Goal: Task Accomplishment & Management: Manage account settings

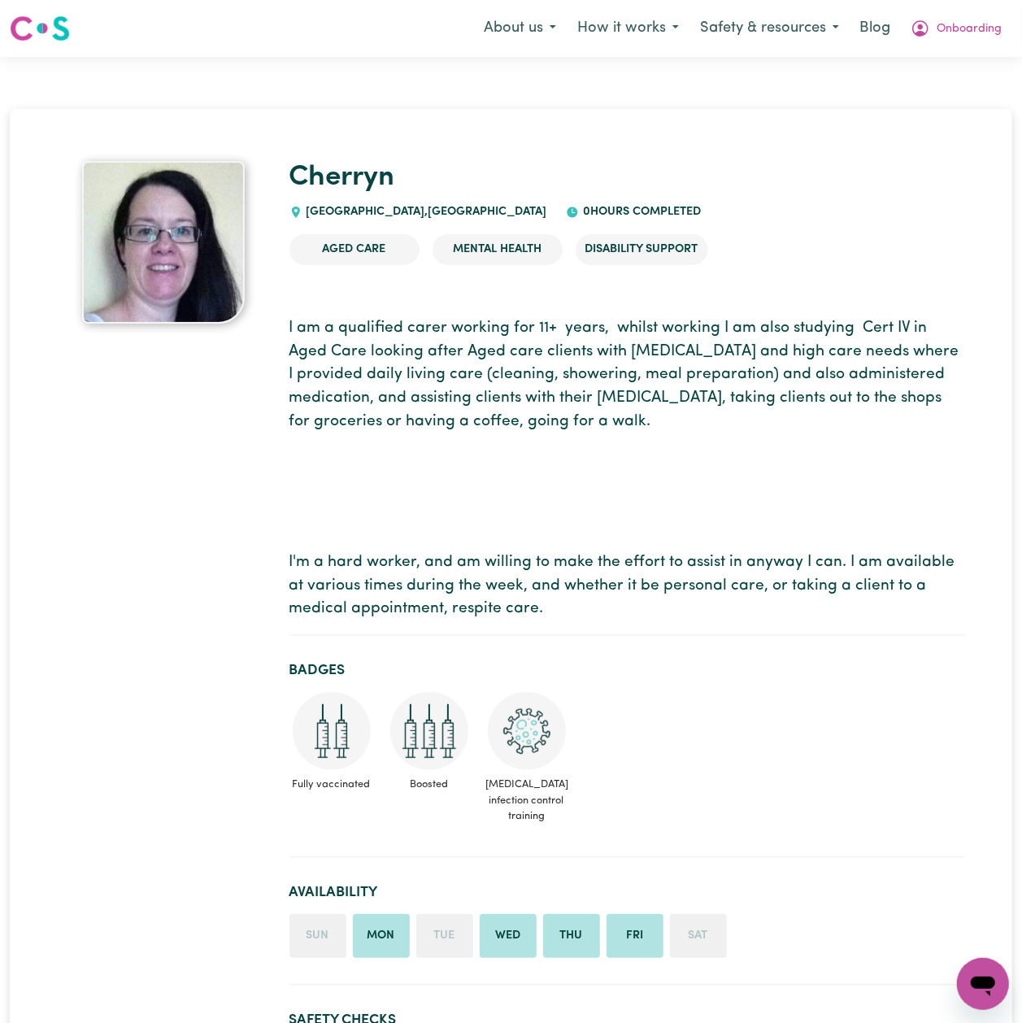
click at [817, 496] on p "I am a qualified carer working for 11+ years, whilst working I am also studying…" at bounding box center [628, 469] width 676 height 304
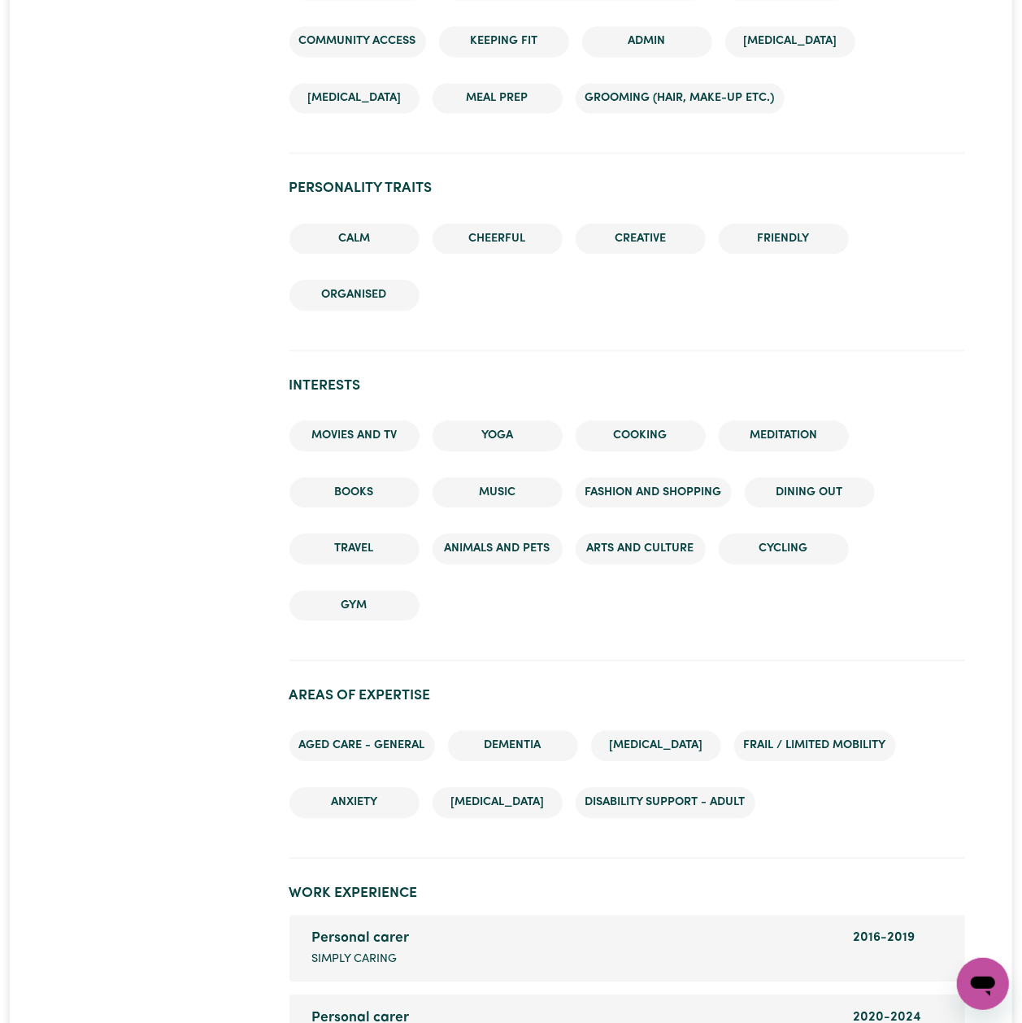
scroll to position [2385, 0]
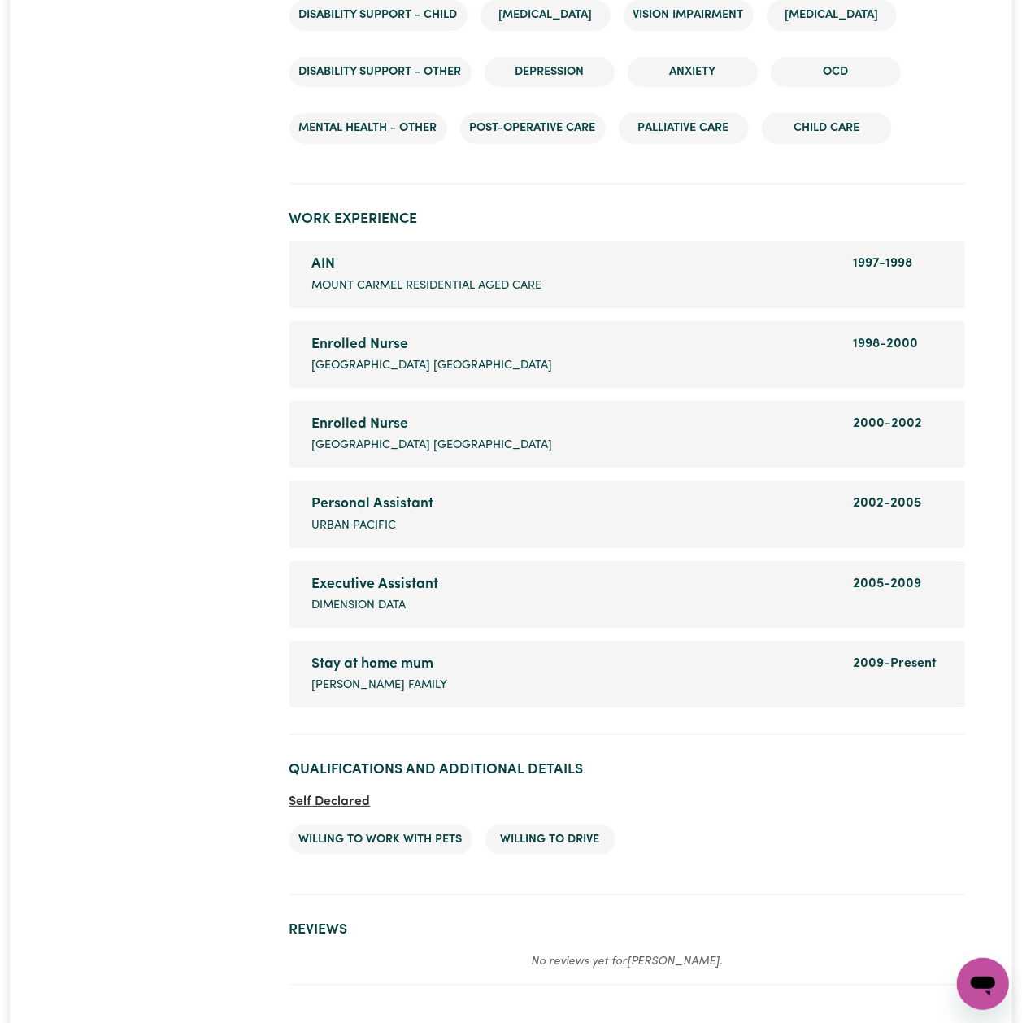
scroll to position [2746, 0]
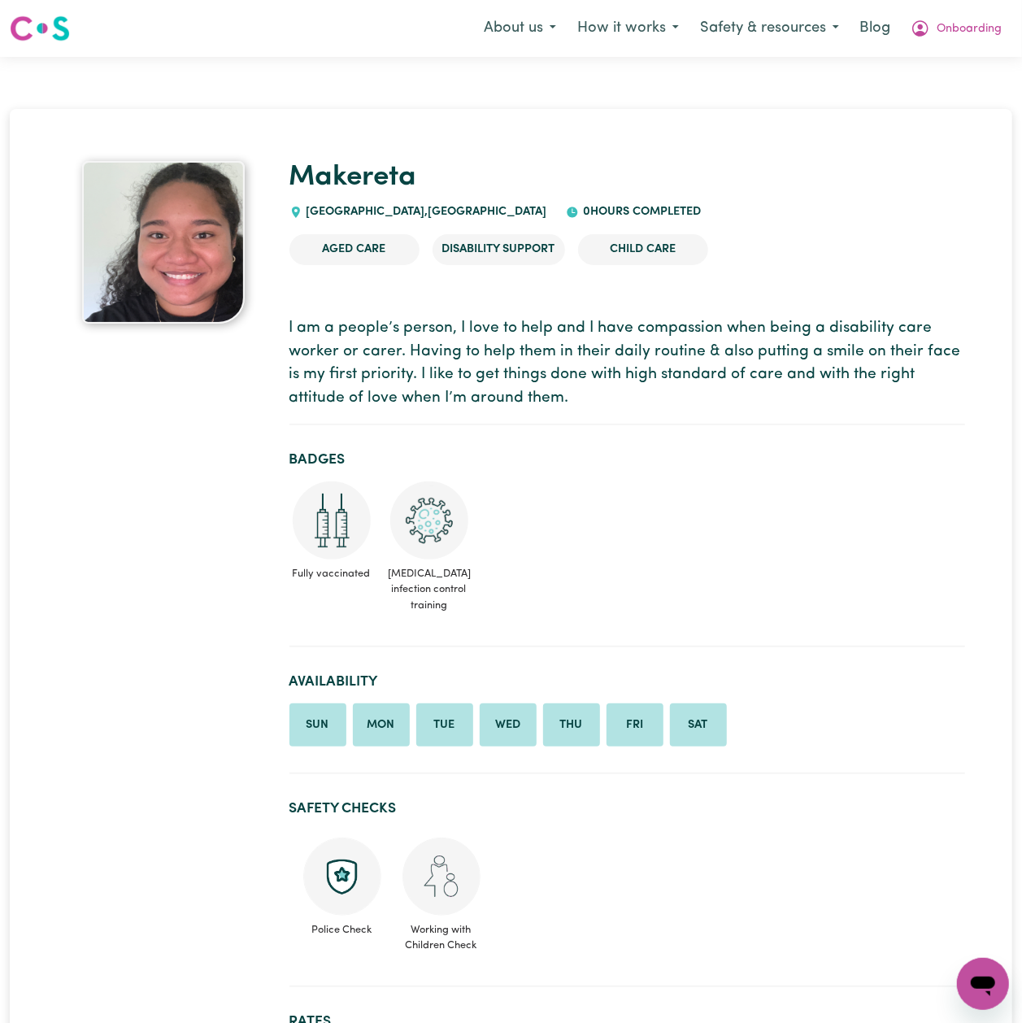
click at [908, 423] on section "I am a people’s person, I love to help and I have compassion when being a disab…" at bounding box center [628, 364] width 676 height 121
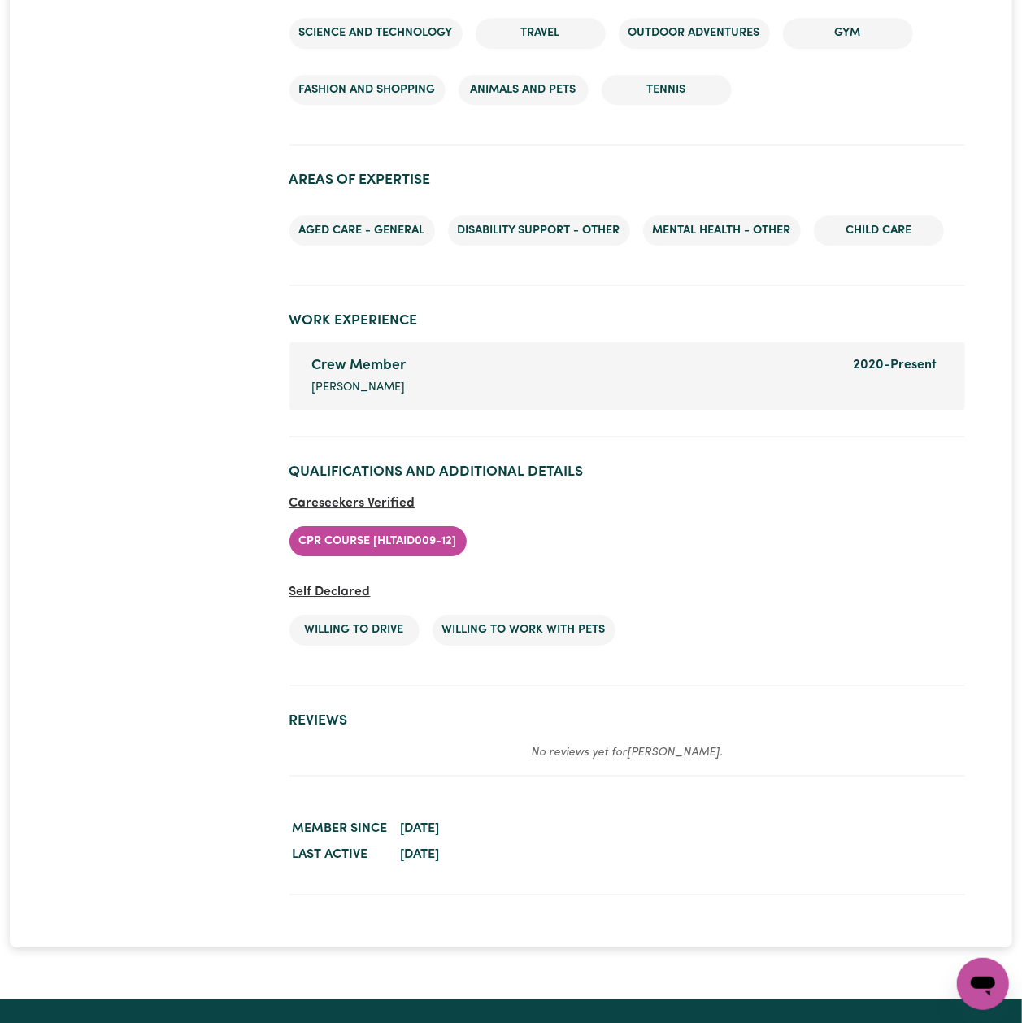
scroll to position [2360, 0]
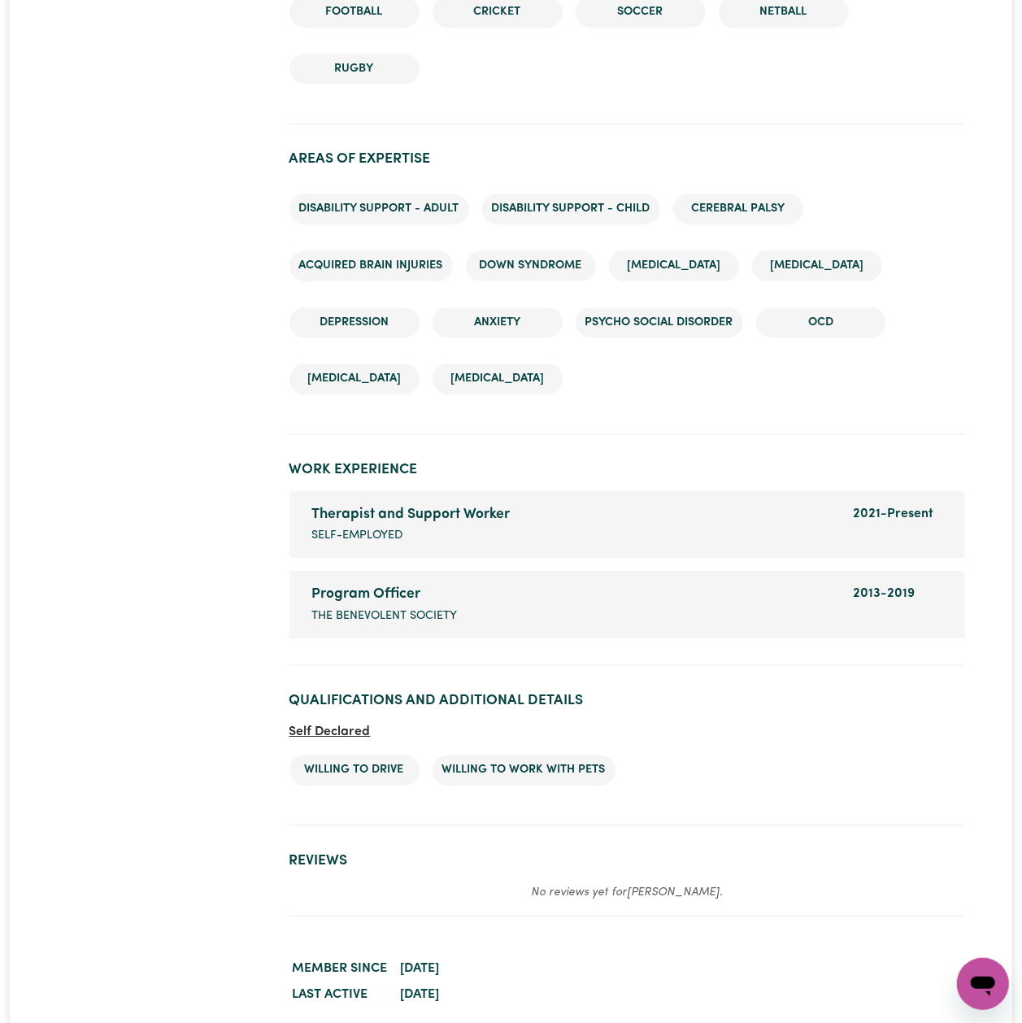
scroll to position [2293, 0]
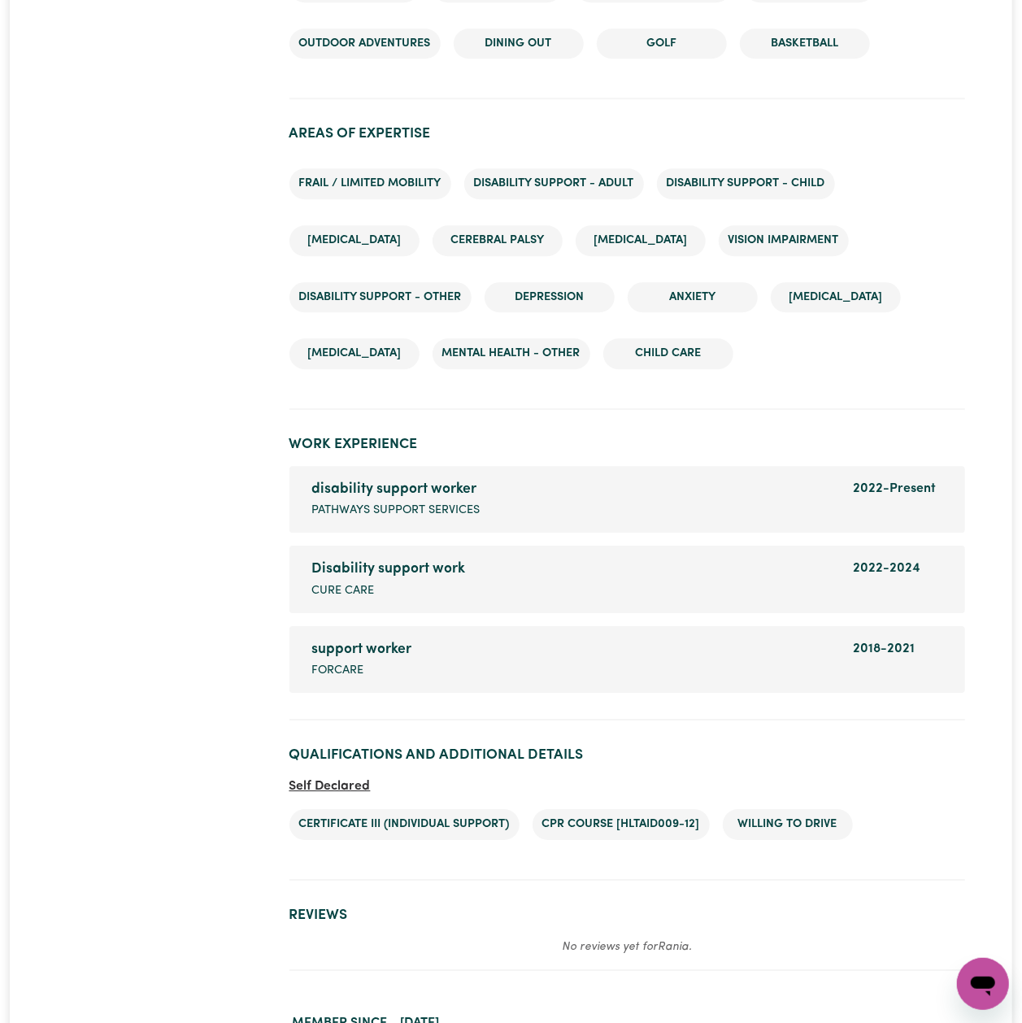
scroll to position [2148, 0]
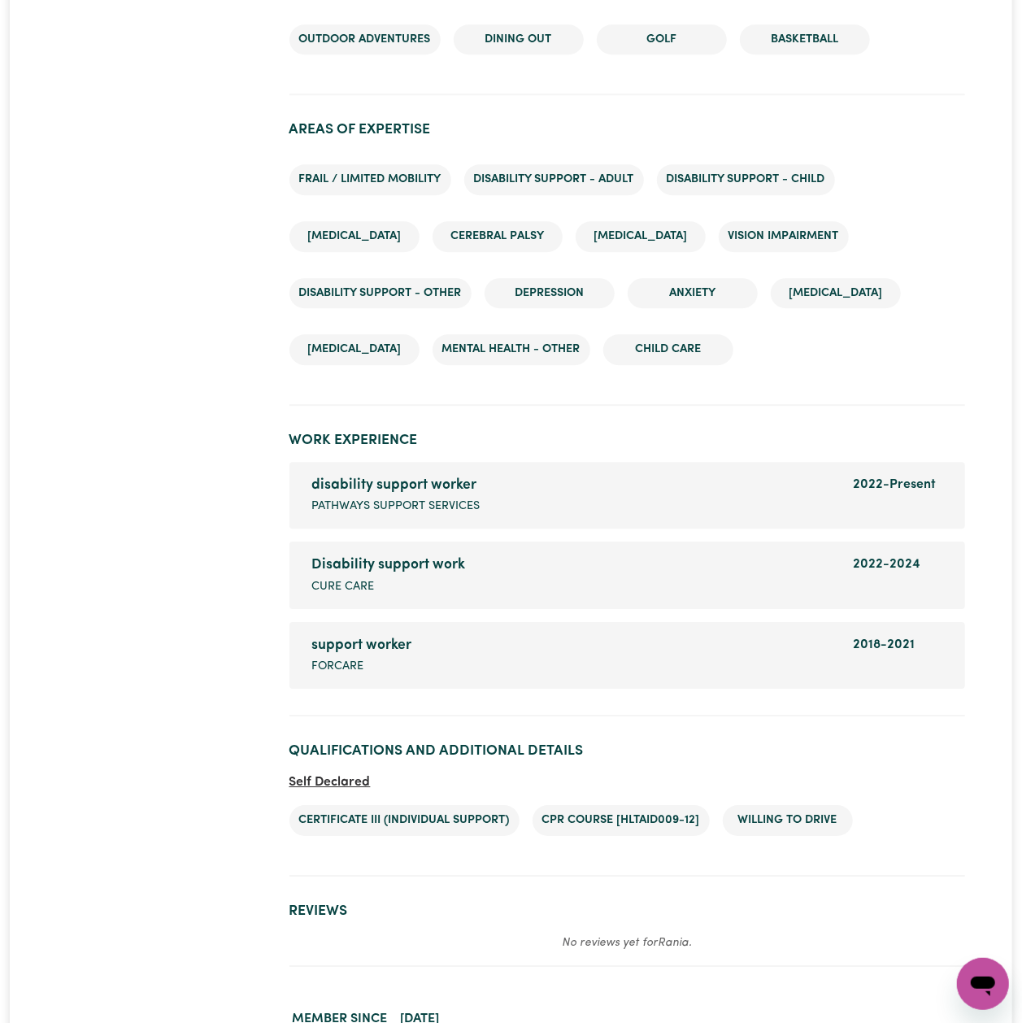
drag, startPoint x: 1033, startPoint y: 115, endPoint x: 1038, endPoint y: 639, distance: 524.6
click at [821, 385] on section "Areas of Expertise Frail / limited mobility Disability support - Adult Disabili…" at bounding box center [628, 257] width 676 height 298
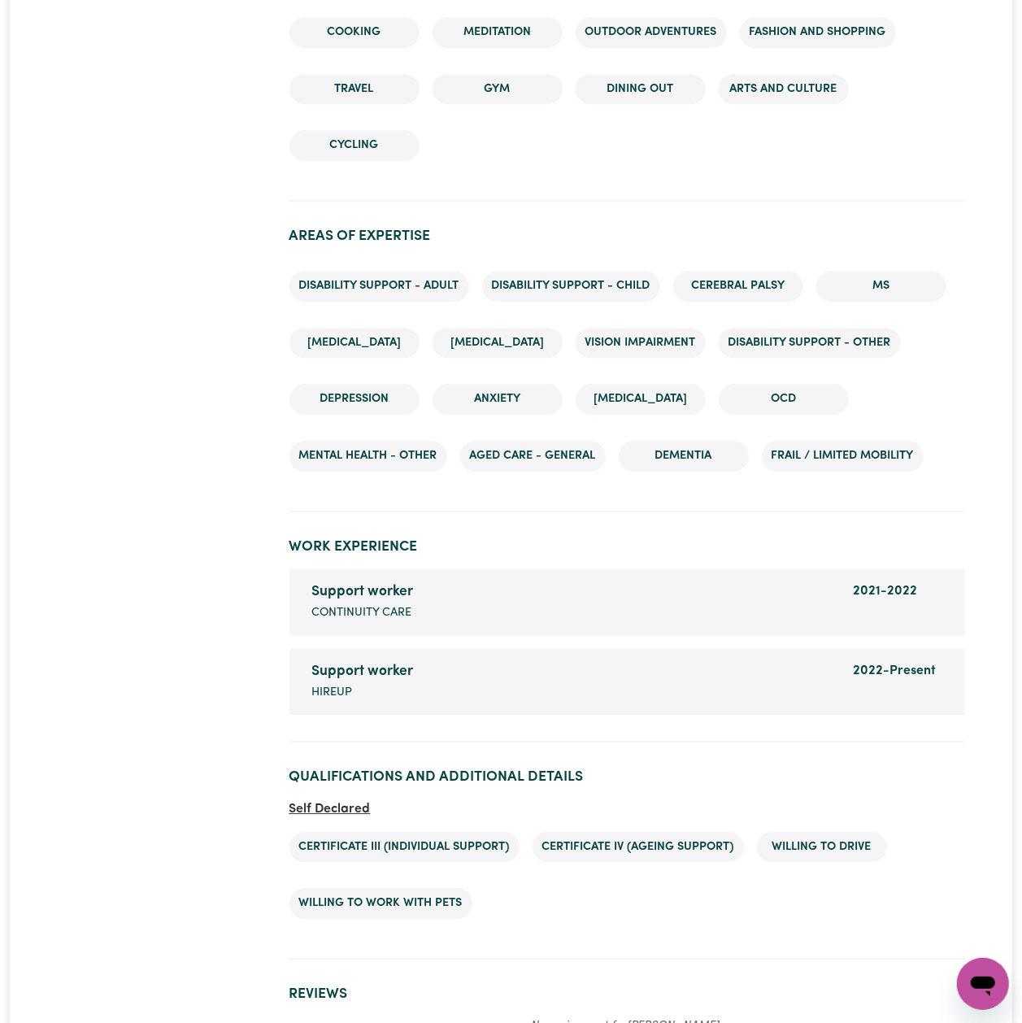
scroll to position [1988, 0]
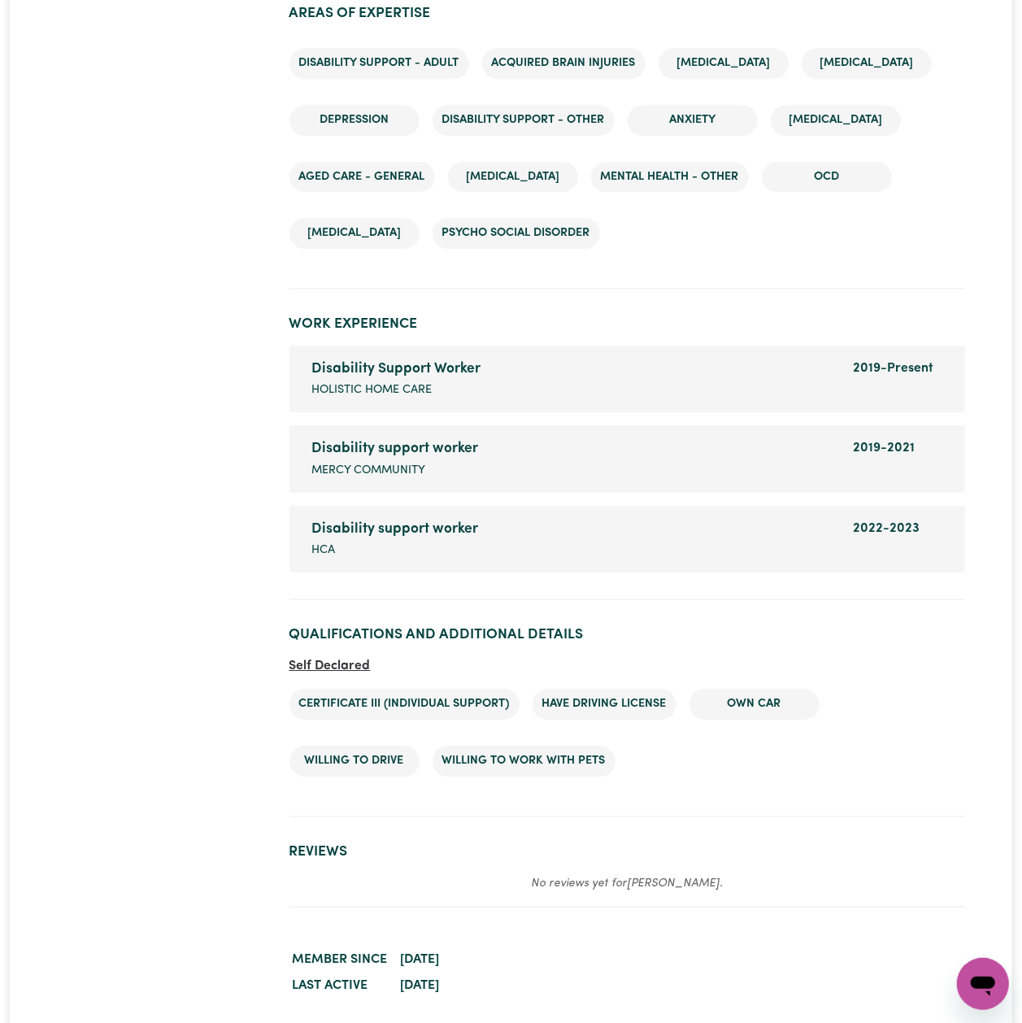
scroll to position [2278, 0]
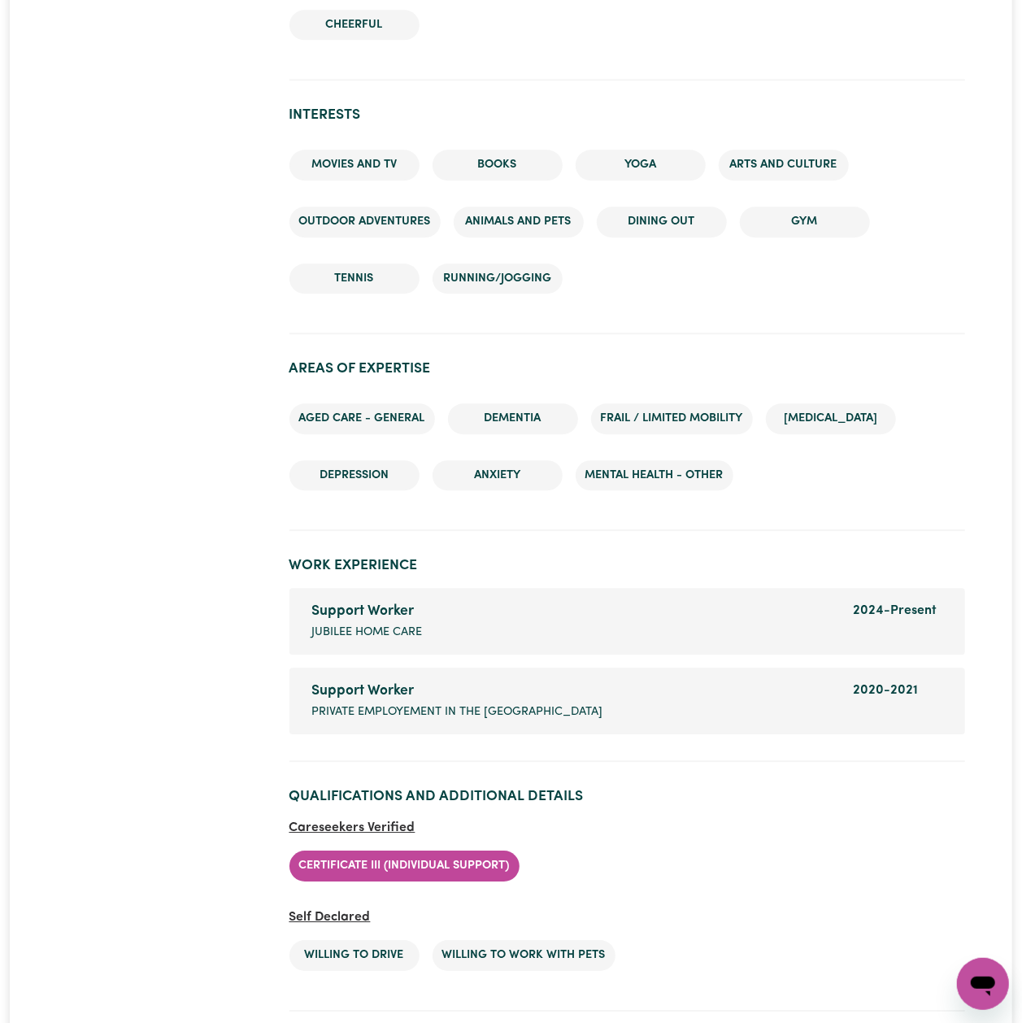
scroll to position [2036, 0]
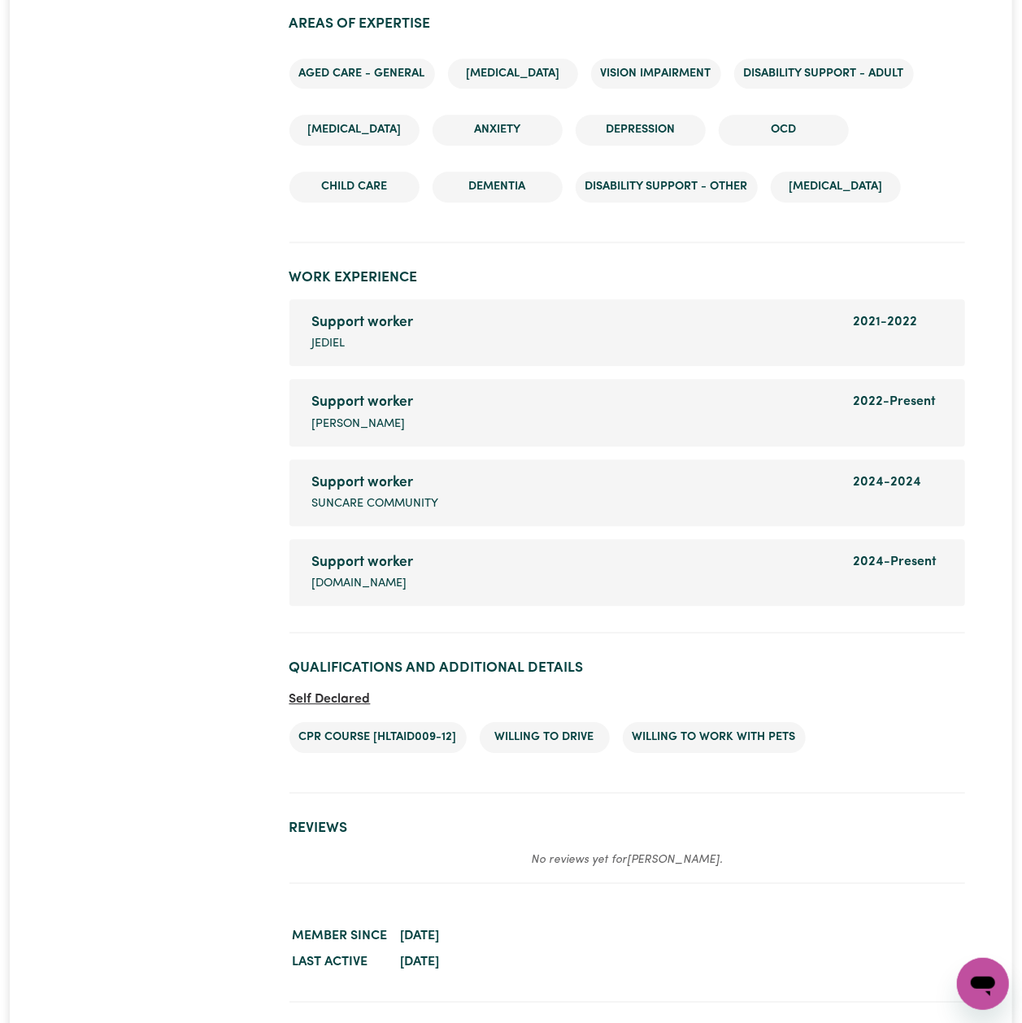
scroll to position [2070, 0]
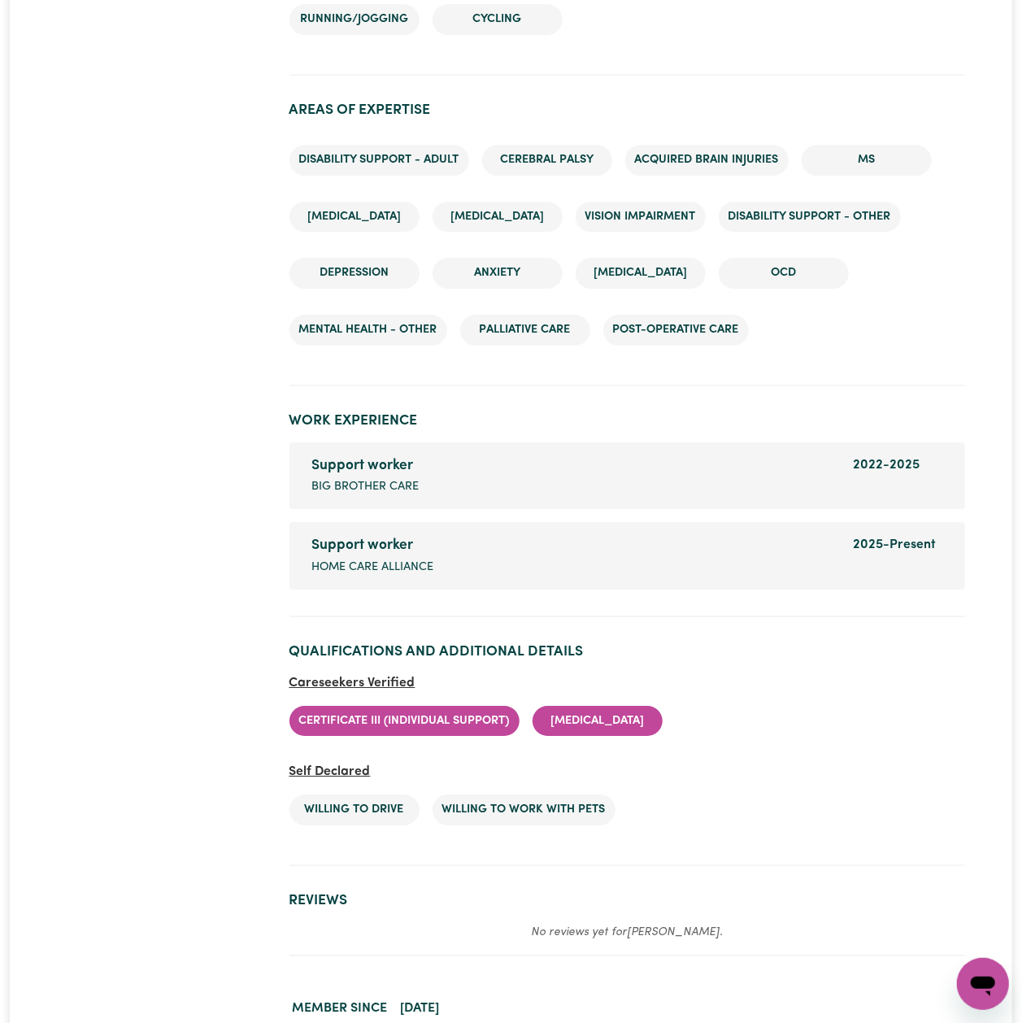
scroll to position [2462, 0]
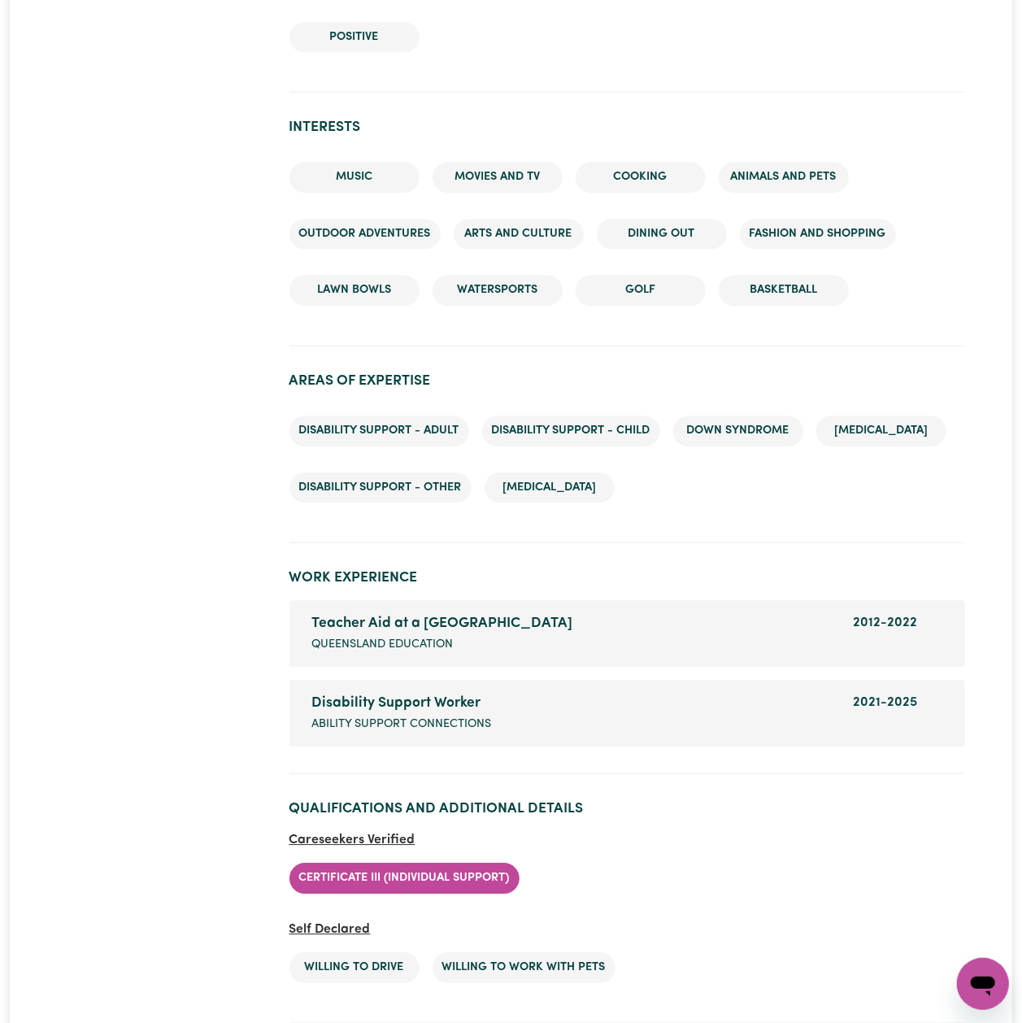
scroll to position [2092, 0]
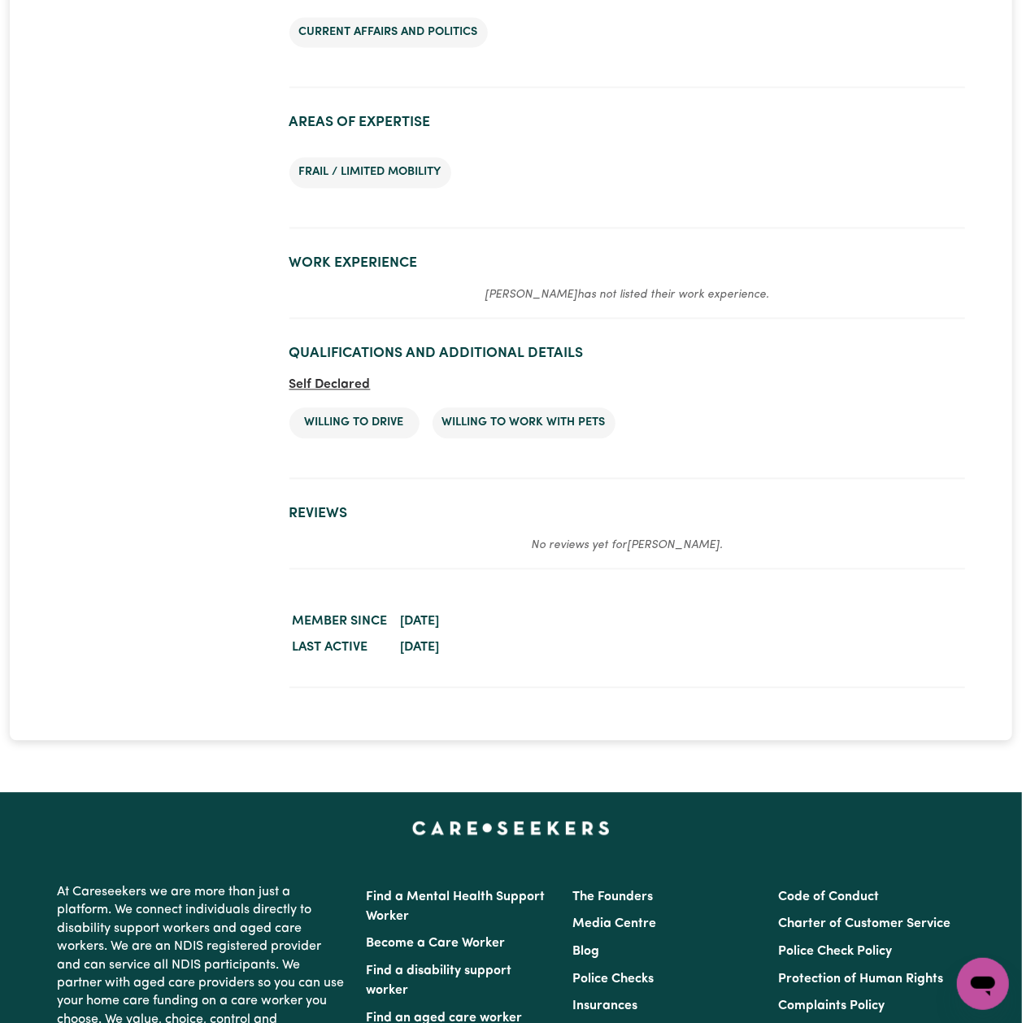
scroll to position [1348, 0]
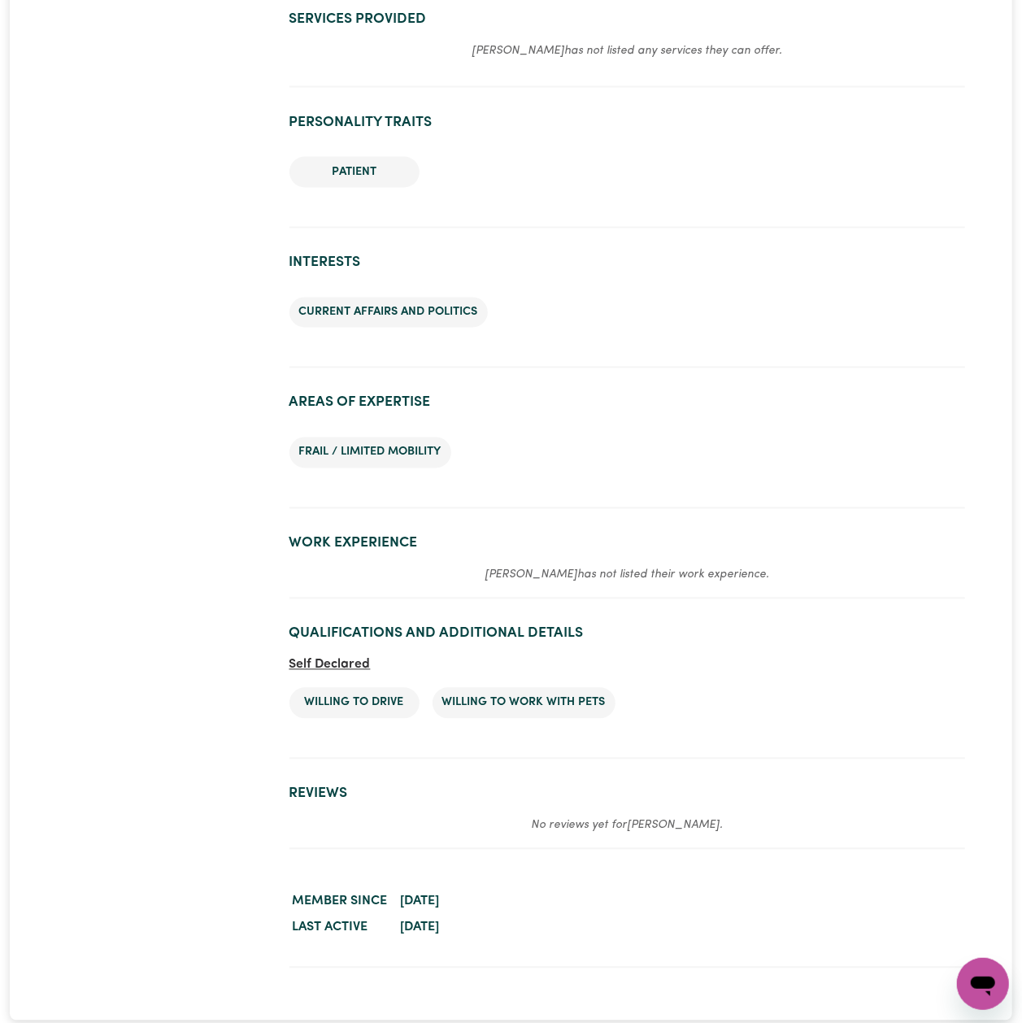
click at [830, 438] on ul "Frail / limited mobility" at bounding box center [628, 453] width 676 height 57
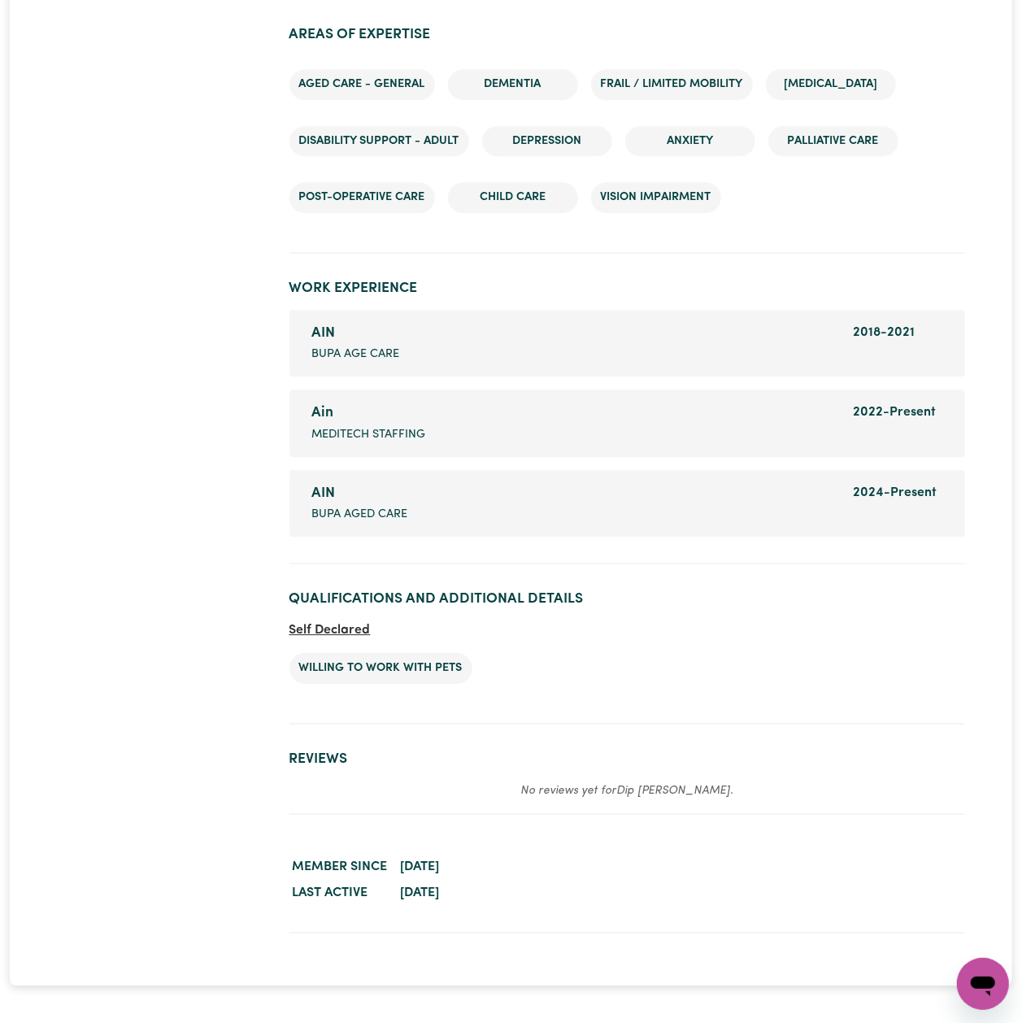
scroll to position [2212, 0]
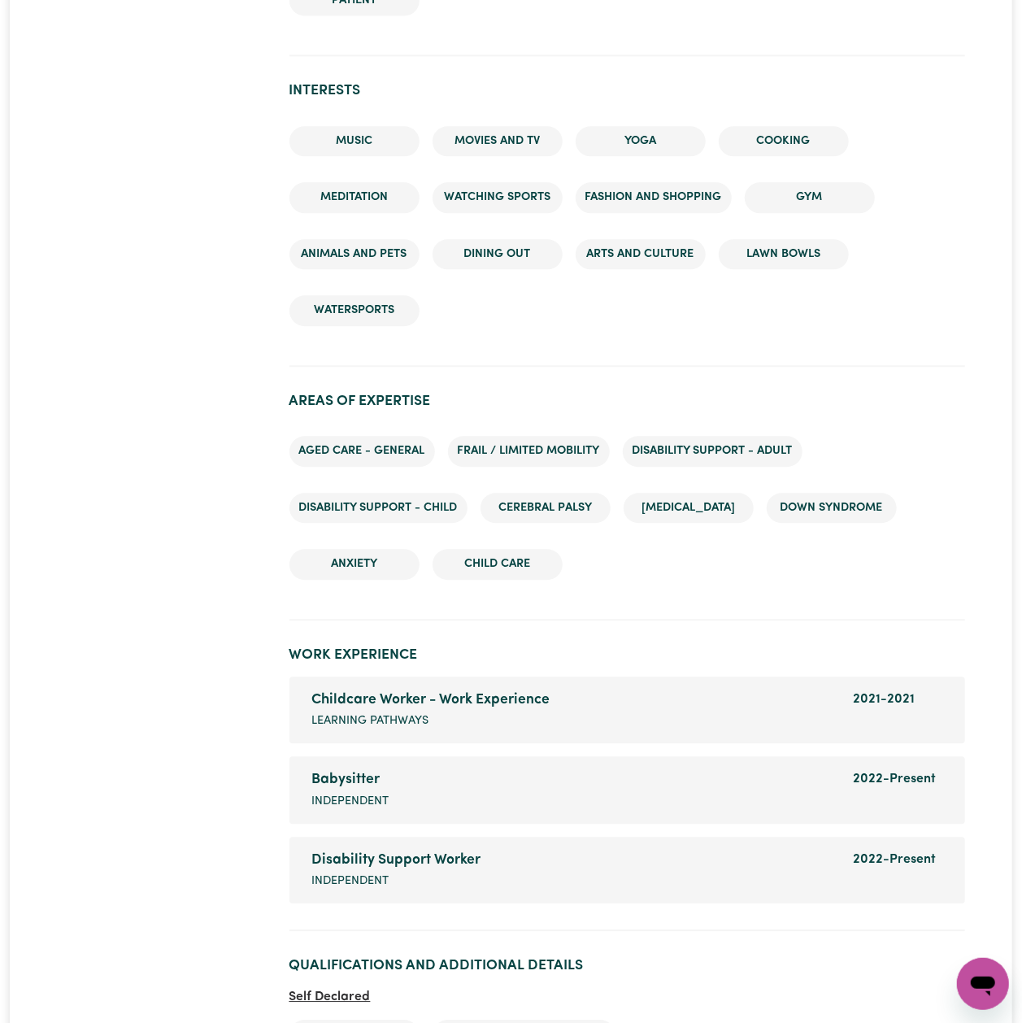
scroll to position [1887, 0]
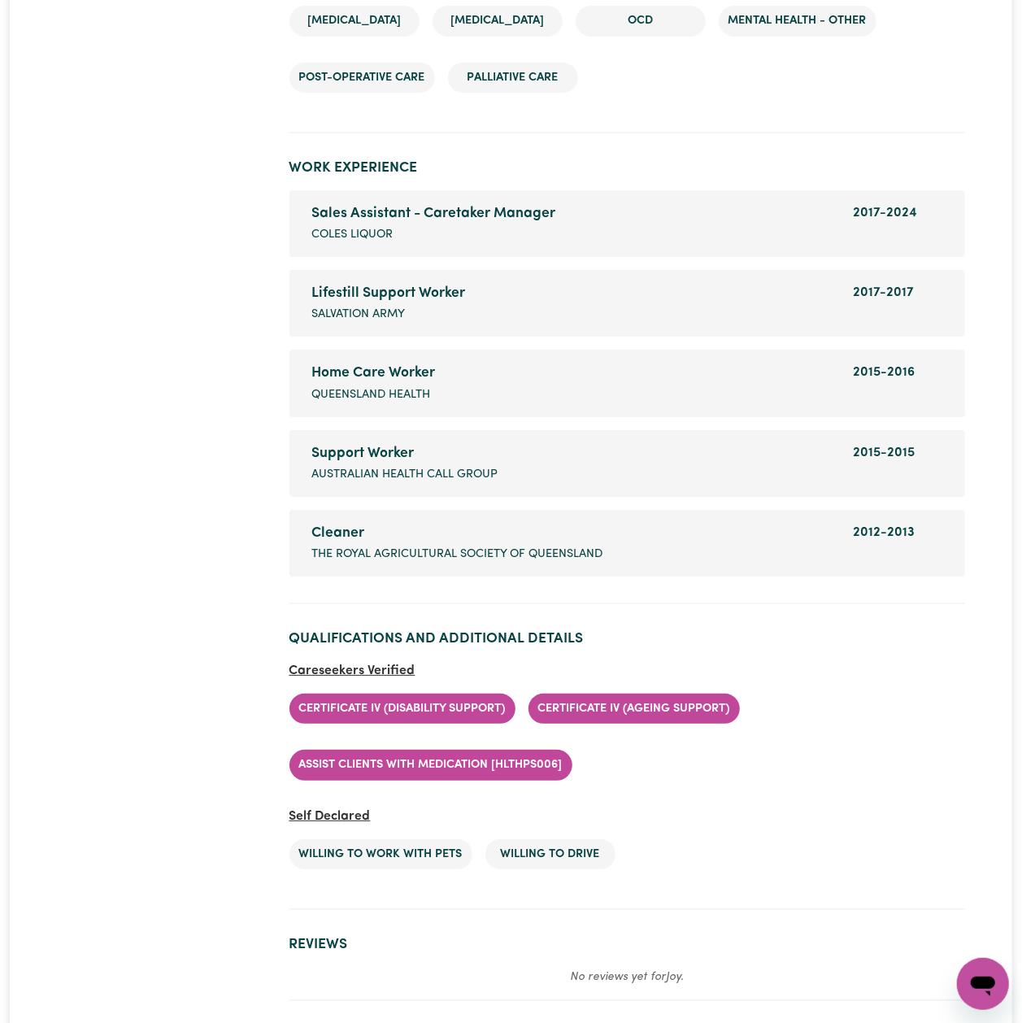
scroll to position [2879, 0]
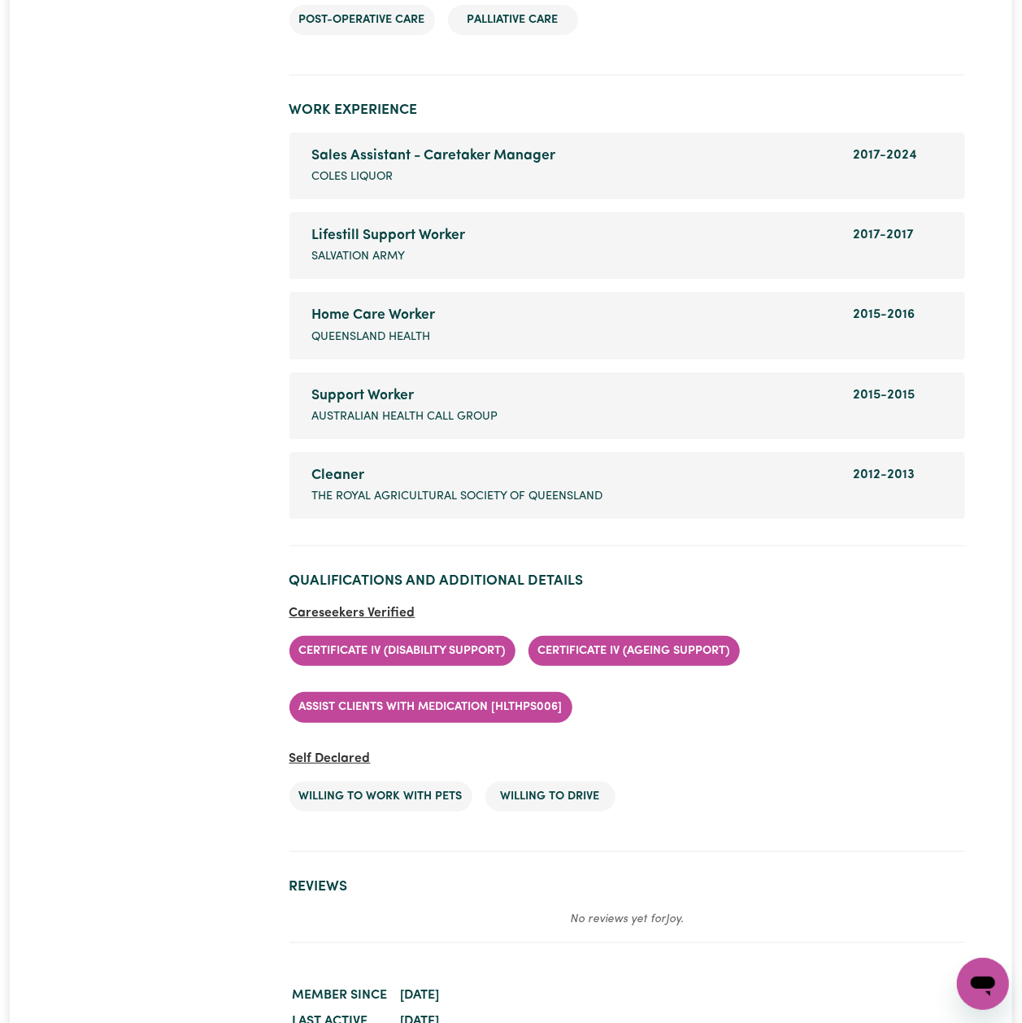
click at [879, 625] on ul "Certificate IV (Disability Support) Certificate IV (Ageing Support) Assist clie…" at bounding box center [628, 679] width 676 height 113
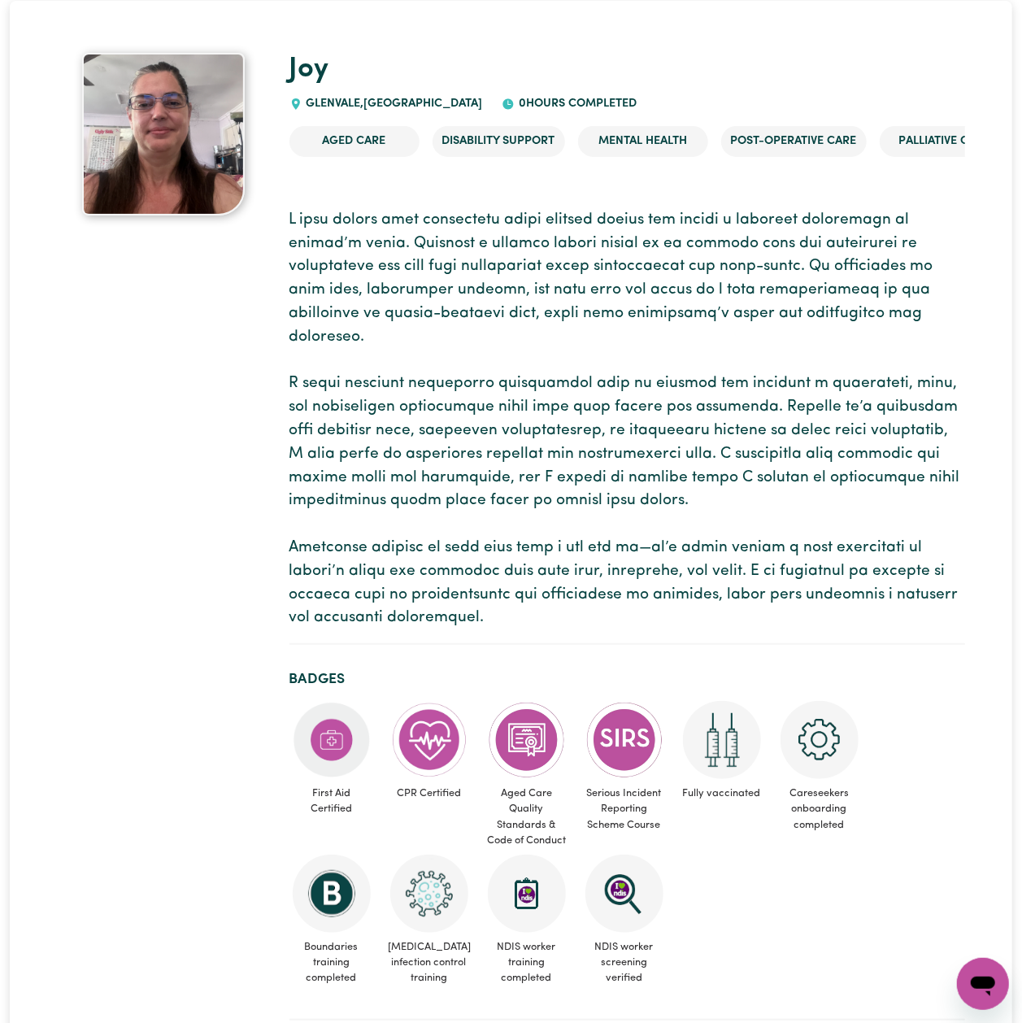
scroll to position [542, 0]
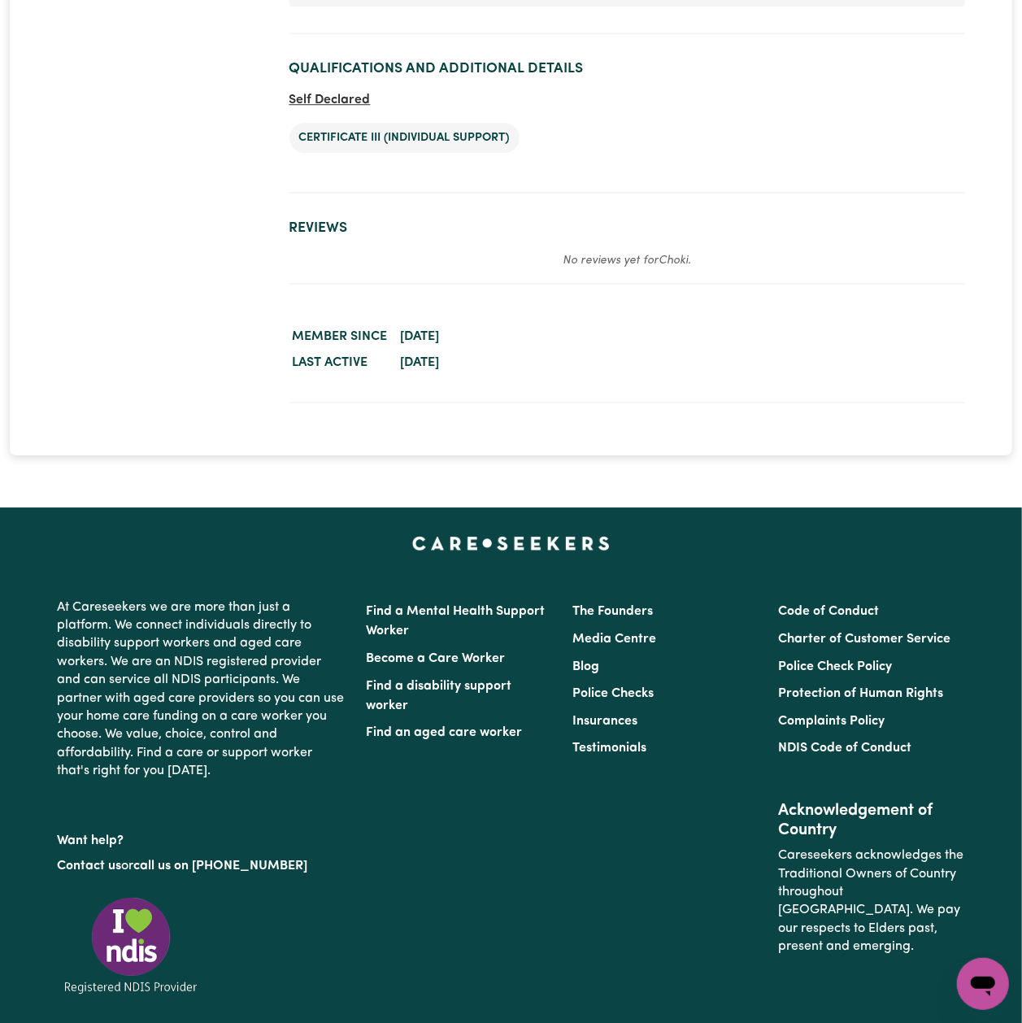
scroll to position [2279, 0]
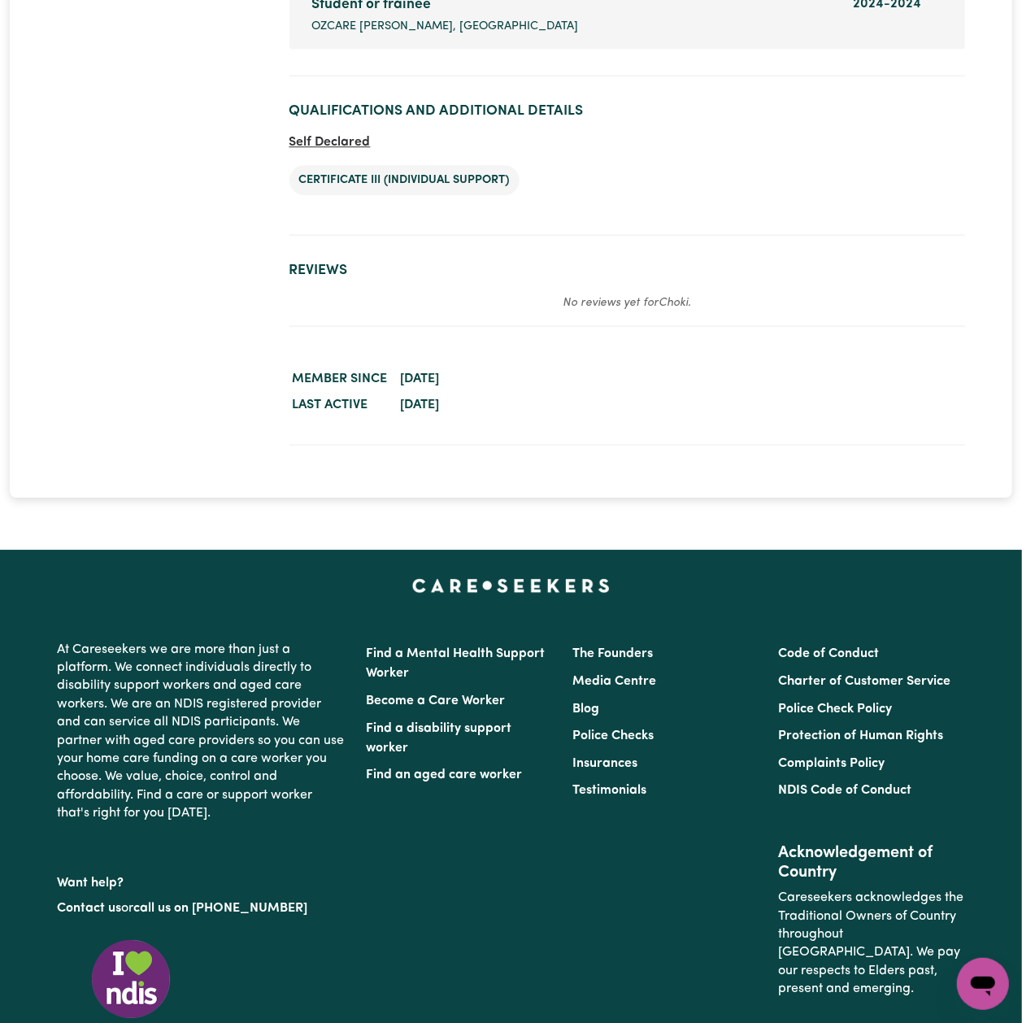
drag, startPoint x: 1032, startPoint y: 59, endPoint x: 1030, endPoint y: 701, distance: 641.6
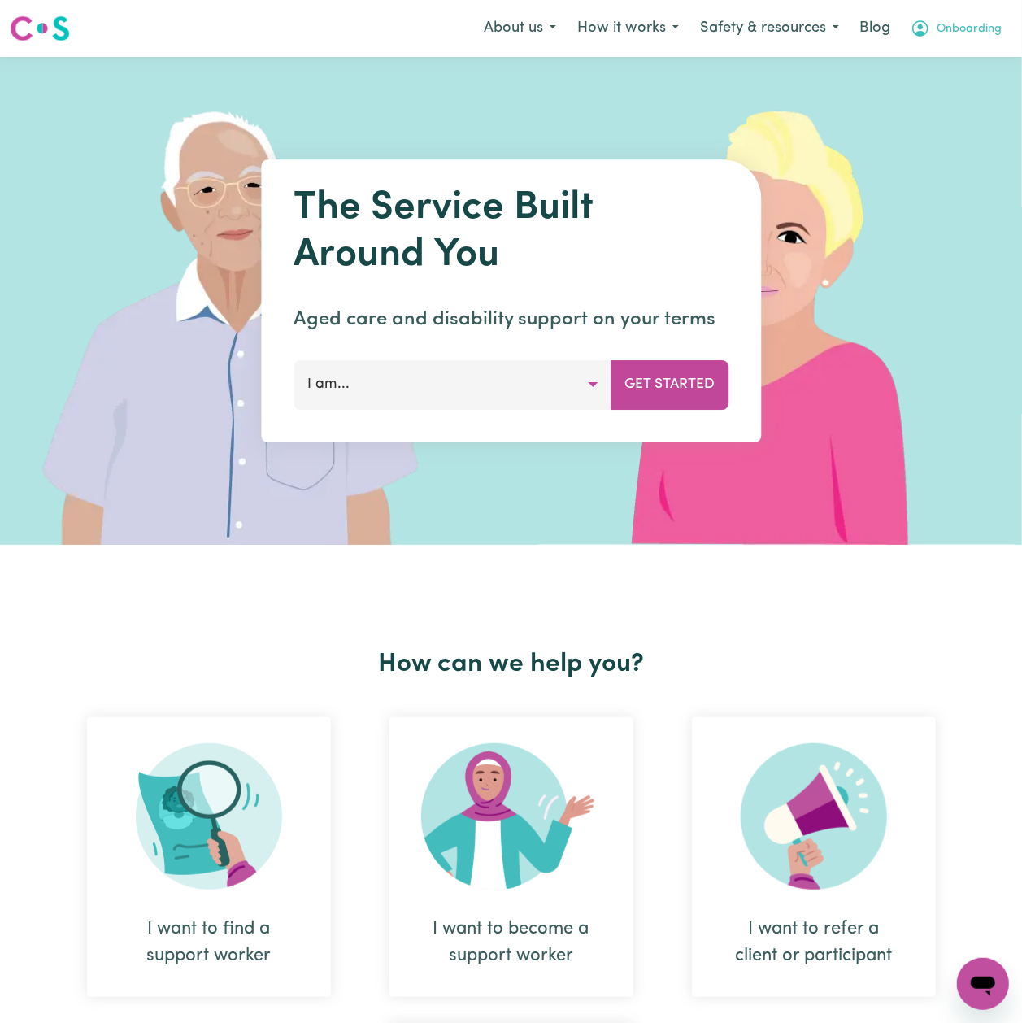
click at [969, 27] on span "Onboarding" at bounding box center [969, 29] width 65 height 18
click at [927, 92] on link "Logout" at bounding box center [947, 93] width 128 height 31
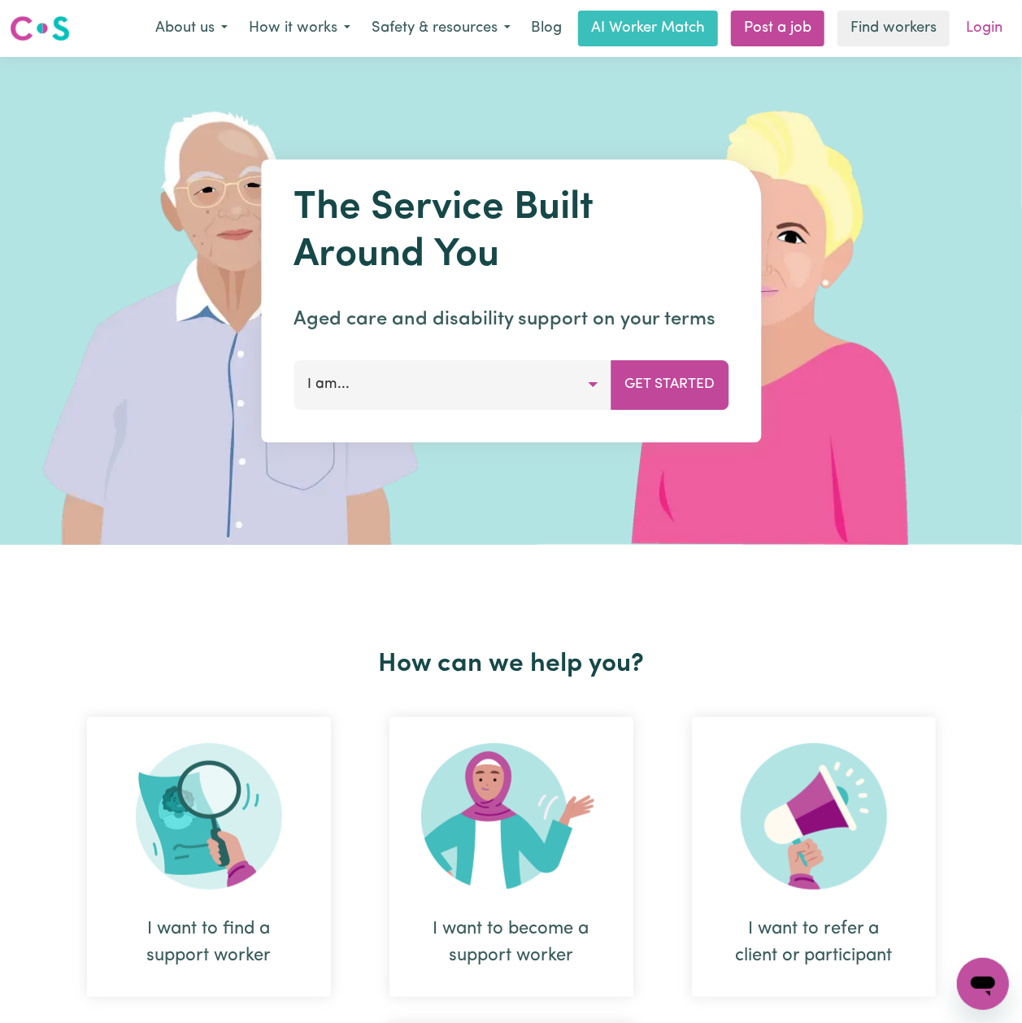
click at [989, 29] on link "Login" at bounding box center [984, 29] width 56 height 36
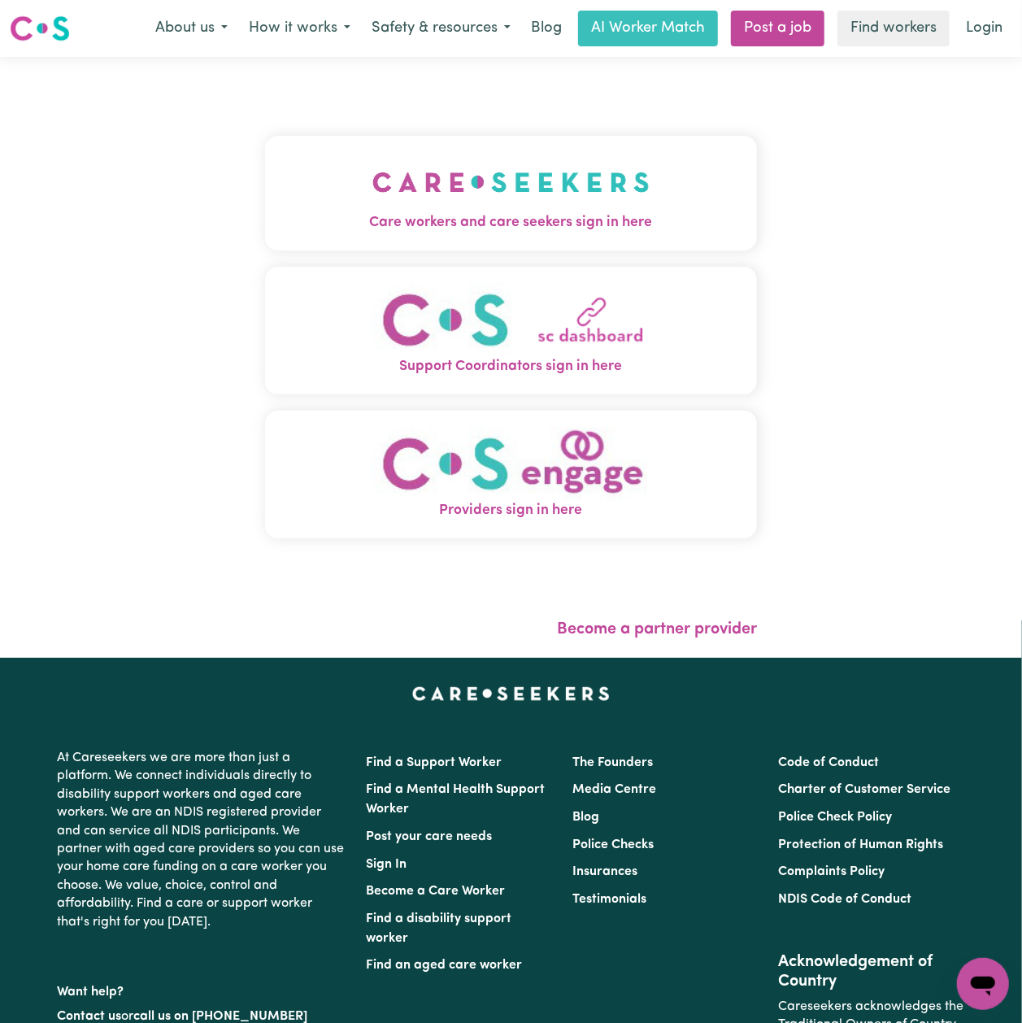
click at [372, 197] on img "Care workers and care seekers sign in here" at bounding box center [510, 182] width 277 height 60
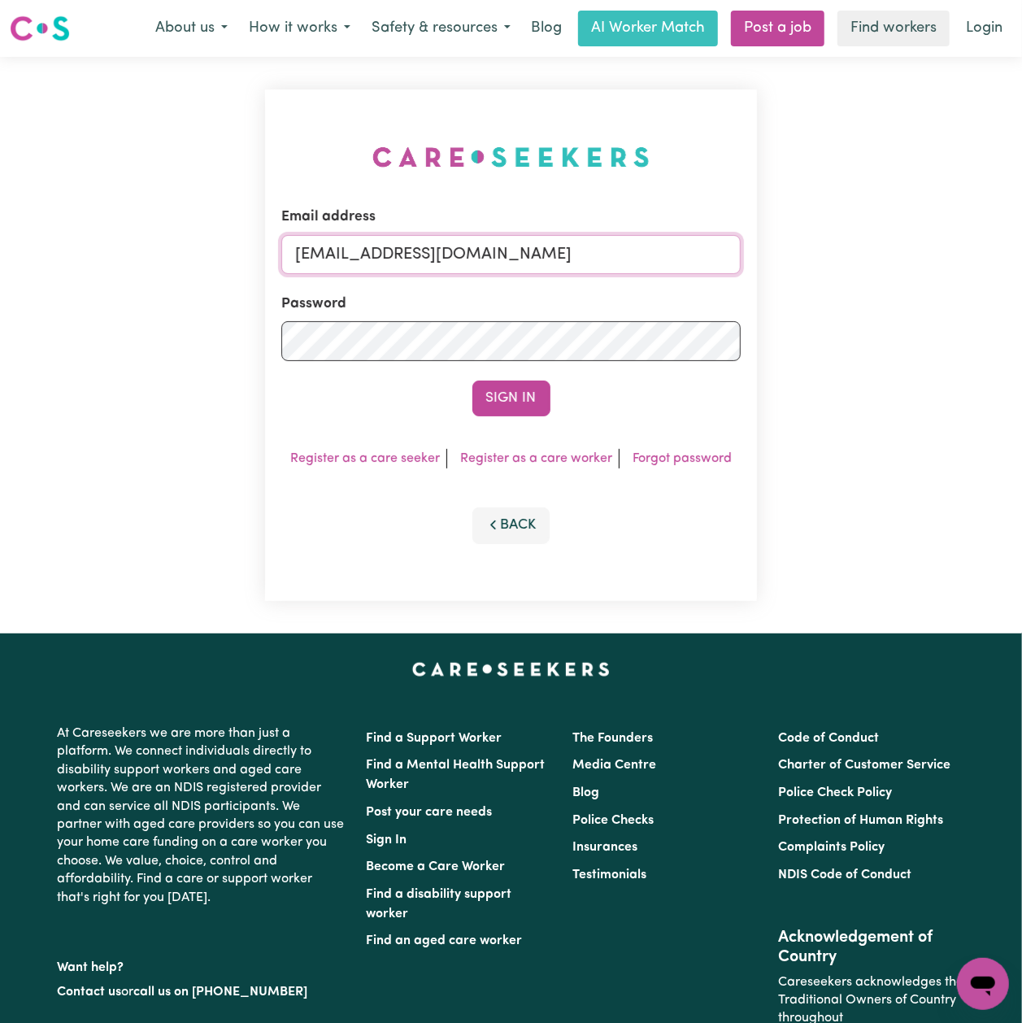
click at [444, 268] on input "[EMAIL_ADDRESS][DOMAIN_NAME]" at bounding box center [510, 254] width 459 height 39
drag, startPoint x: 384, startPoint y: 255, endPoint x: 709, endPoint y: 259, distance: 325.3
click at [709, 259] on input "Superuser~[EMAIL_ADDRESS][DOMAIN_NAME]" at bounding box center [510, 254] width 459 height 39
type input "Superuser~saliatukamara03@gmail.com"
click at [472, 381] on button "Sign In" at bounding box center [511, 399] width 78 height 36
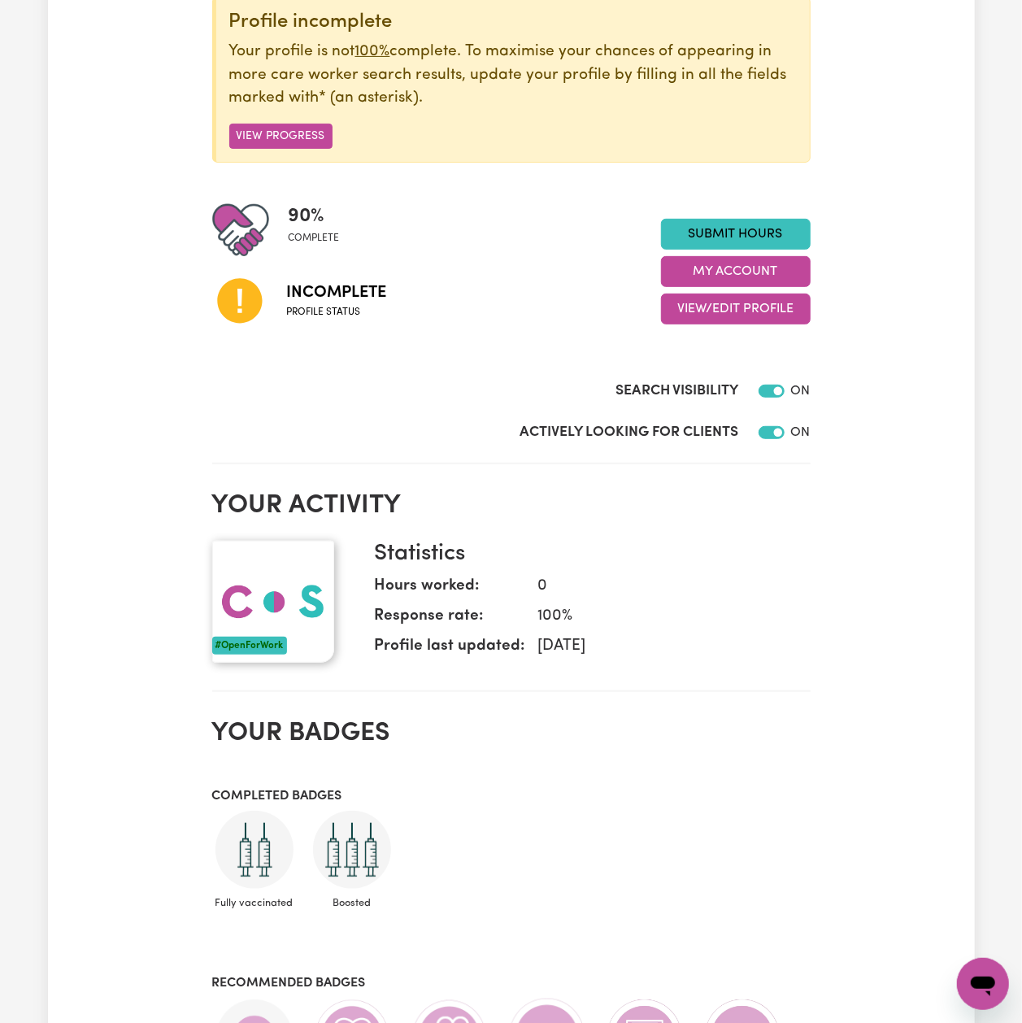
scroll to position [30, 0]
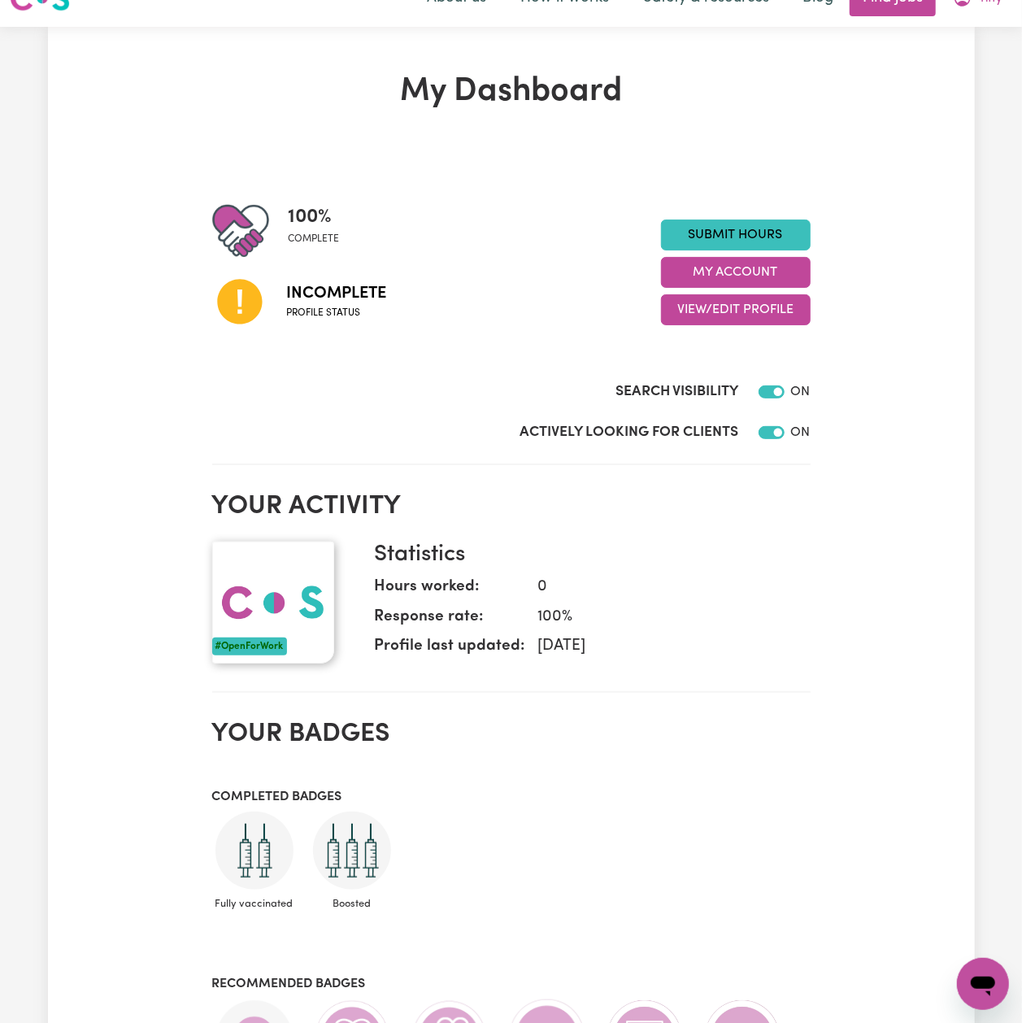
click at [707, 327] on div "100 % complete Incomplete Profile status Submit Hours My Account View/Edit Prof…" at bounding box center [511, 272] width 599 height 140
drag, startPoint x: 704, startPoint y: 298, endPoint x: 704, endPoint y: 311, distance: 13.0
click at [704, 297] on button "View/Edit Profile" at bounding box center [736, 309] width 150 height 31
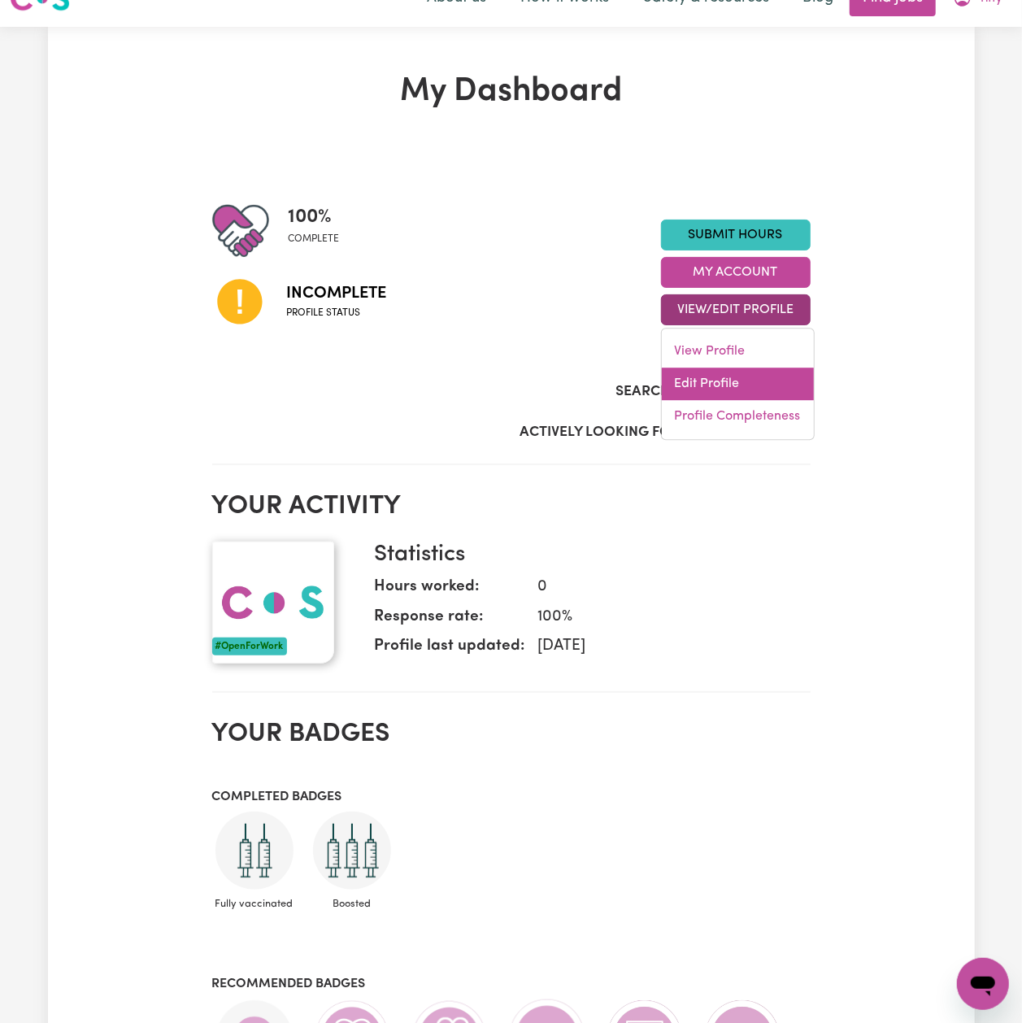
click at [684, 384] on link "Edit Profile" at bounding box center [738, 384] width 152 height 33
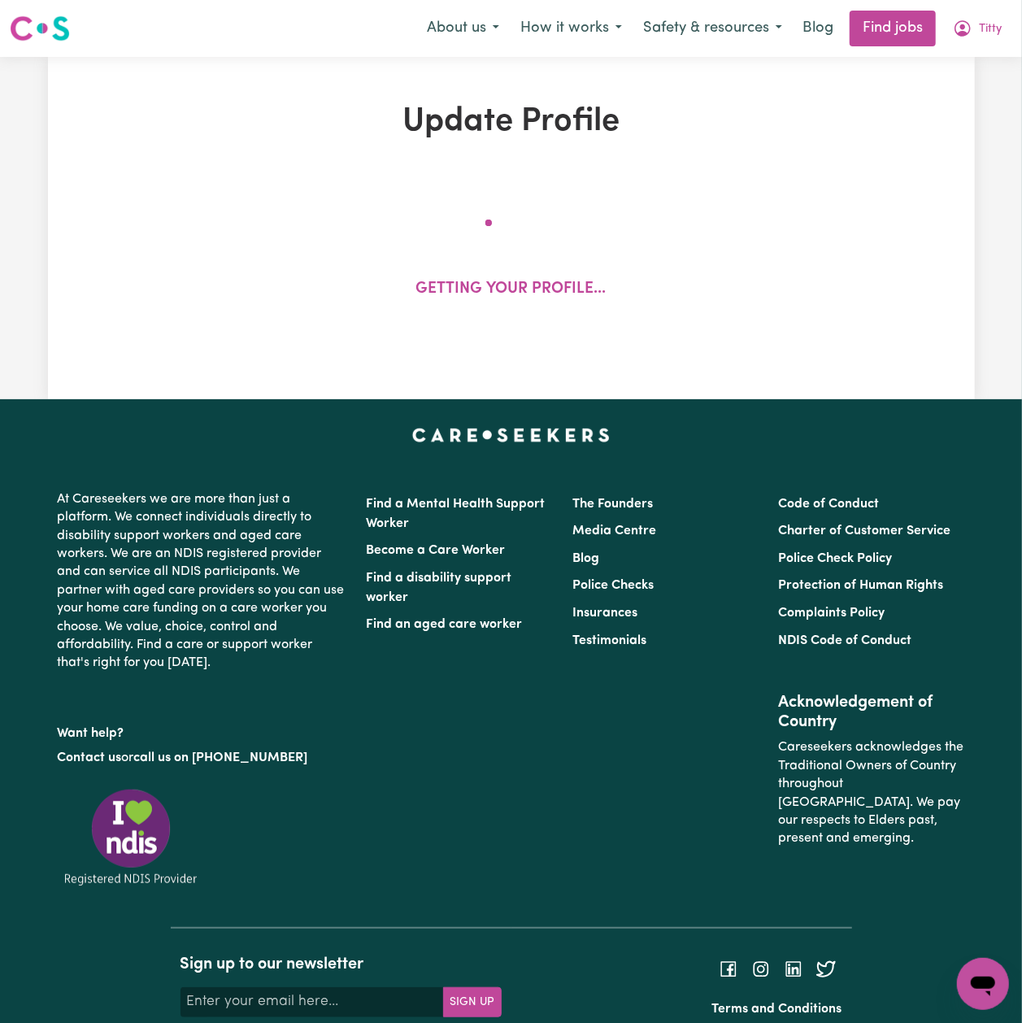
select select "female"
select select "Australian Citizen"
select select "Studying a healthcare related degree or qualification"
select select "45"
select select "55"
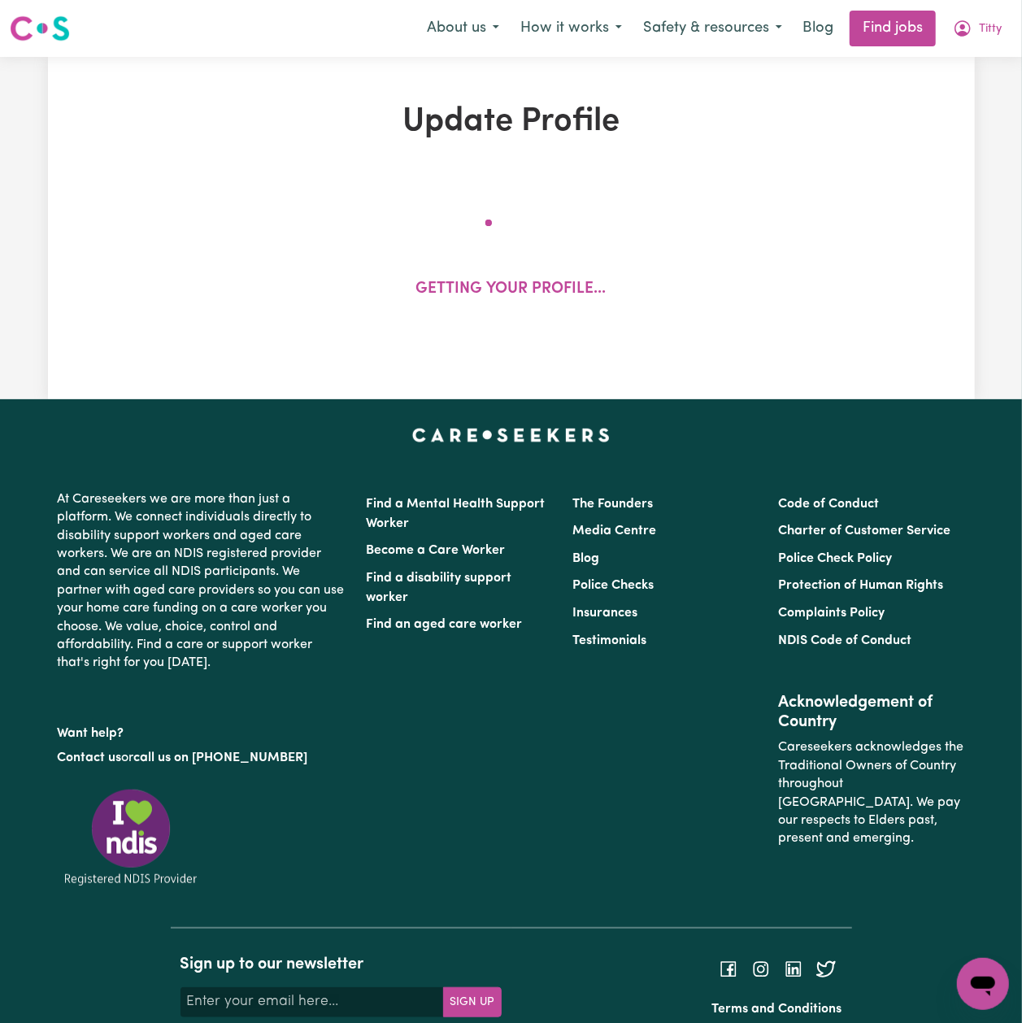
select select "65"
select select "90"
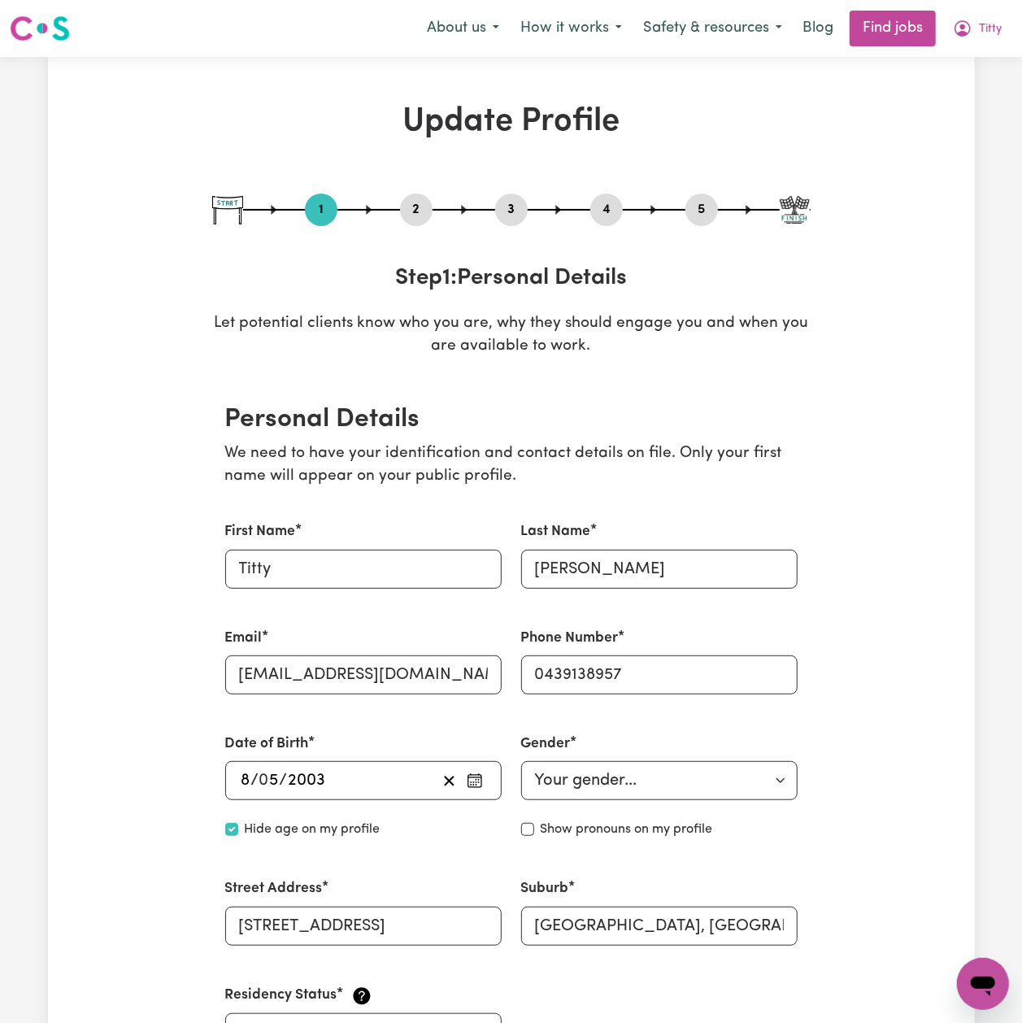
click at [698, 209] on button "5" at bounding box center [702, 209] width 33 height 21
select select "I am providing services privately on my own"
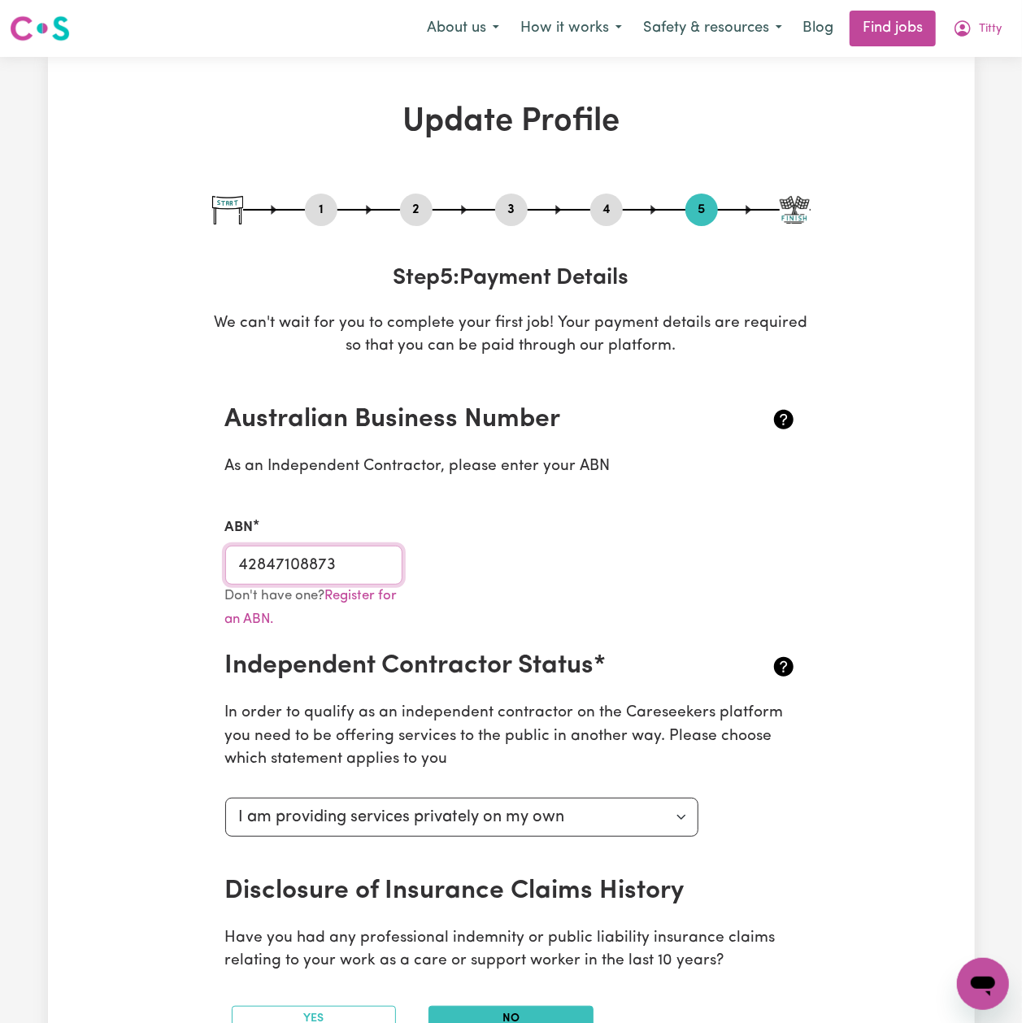
click at [309, 561] on input "42847108873" at bounding box center [314, 565] width 178 height 39
click at [322, 209] on button "1" at bounding box center [321, 209] width 33 height 21
select select "female"
select select "Australian Citizen"
select select "Studying a healthcare related degree or qualification"
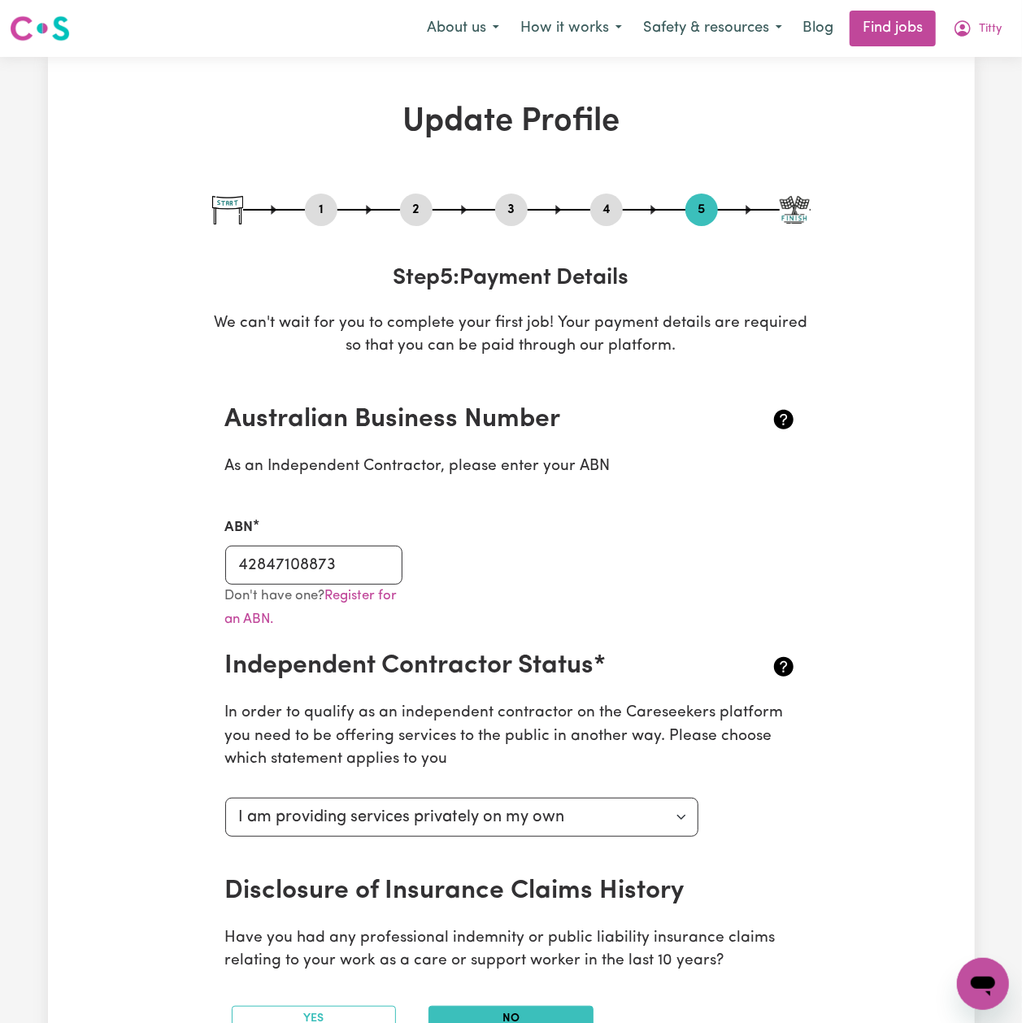
select select "45"
select select "55"
select select "65"
select select "90"
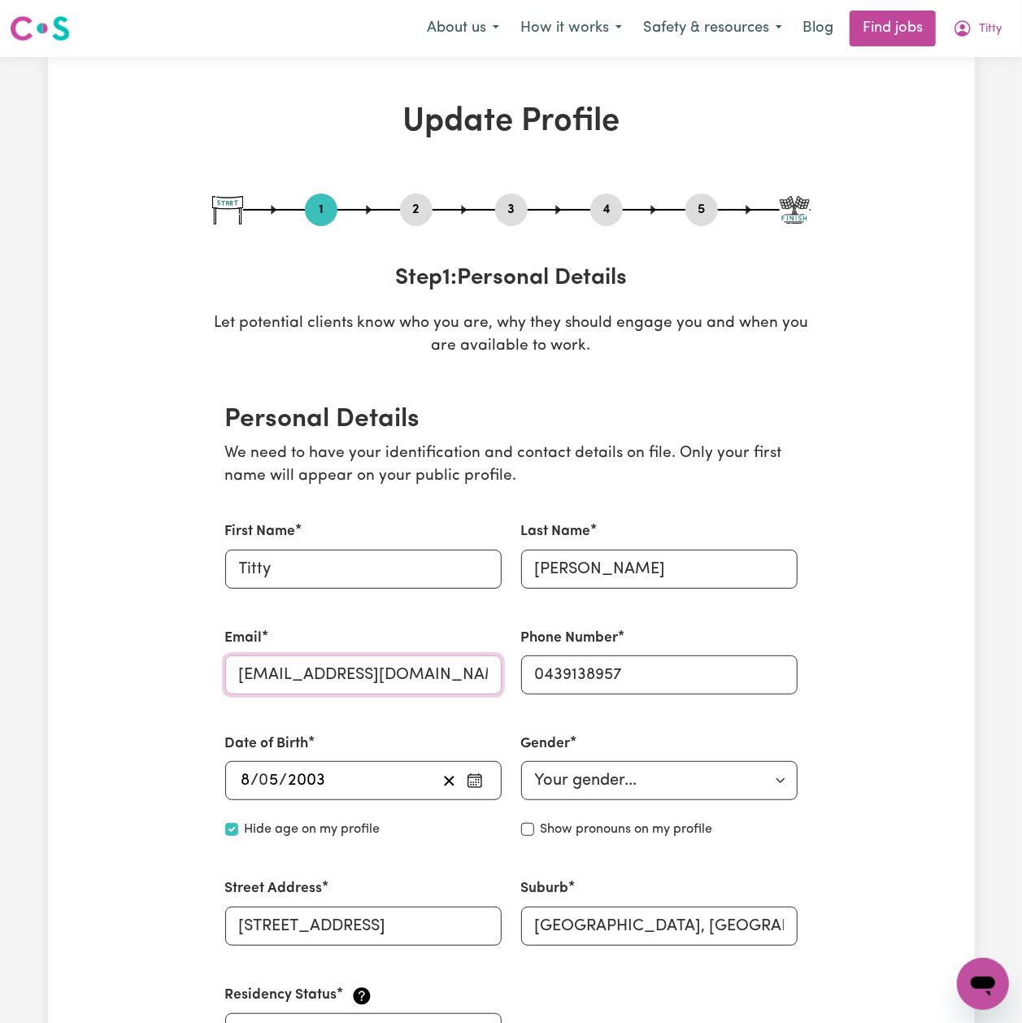
click at [299, 673] on input "saliatukamara03@gmail.com" at bounding box center [363, 674] width 276 height 39
click at [684, 207] on div "1 2 3 4 5" at bounding box center [511, 210] width 599 height 33
click at [708, 199] on button "5" at bounding box center [702, 209] width 33 height 21
select select "I am providing services privately on my own"
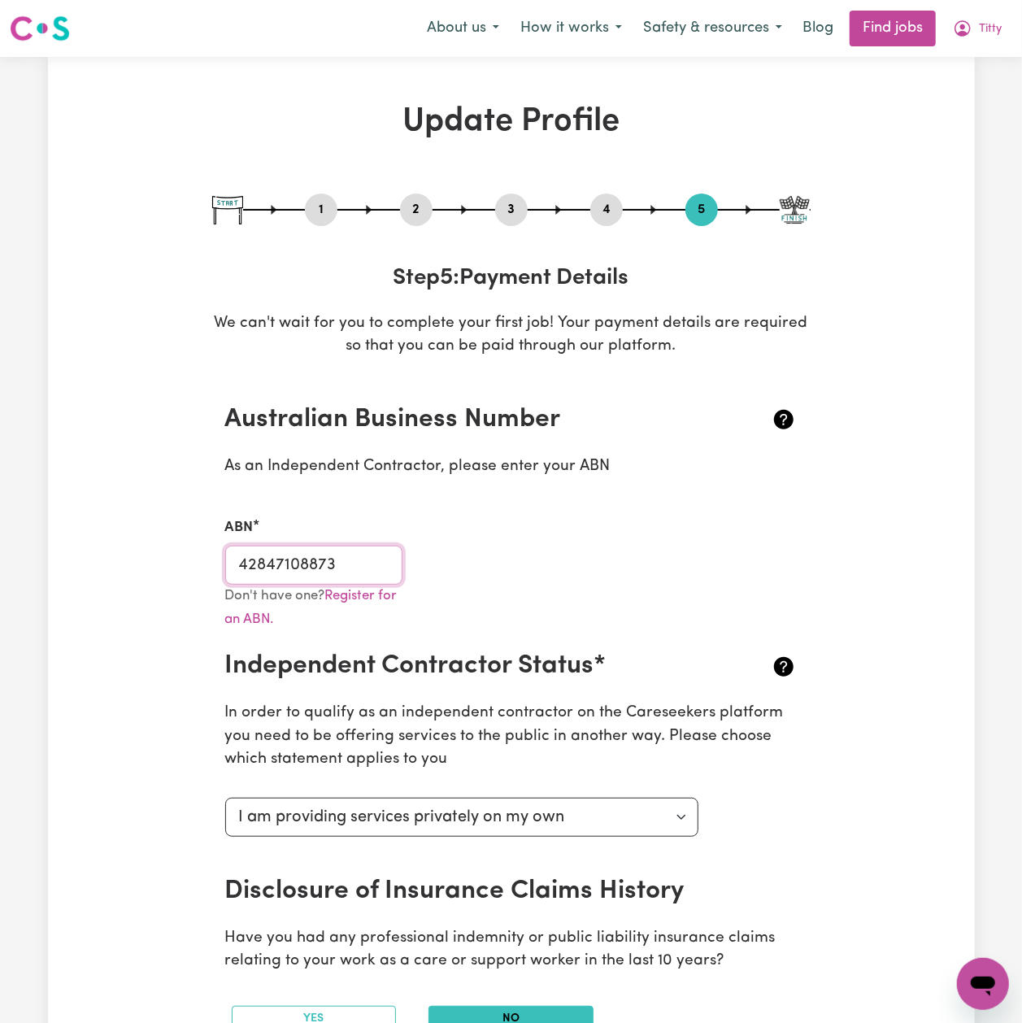
click at [330, 557] on input "42847108873" at bounding box center [314, 565] width 178 height 39
click at [597, 209] on button "4" at bounding box center [606, 209] width 33 height 21
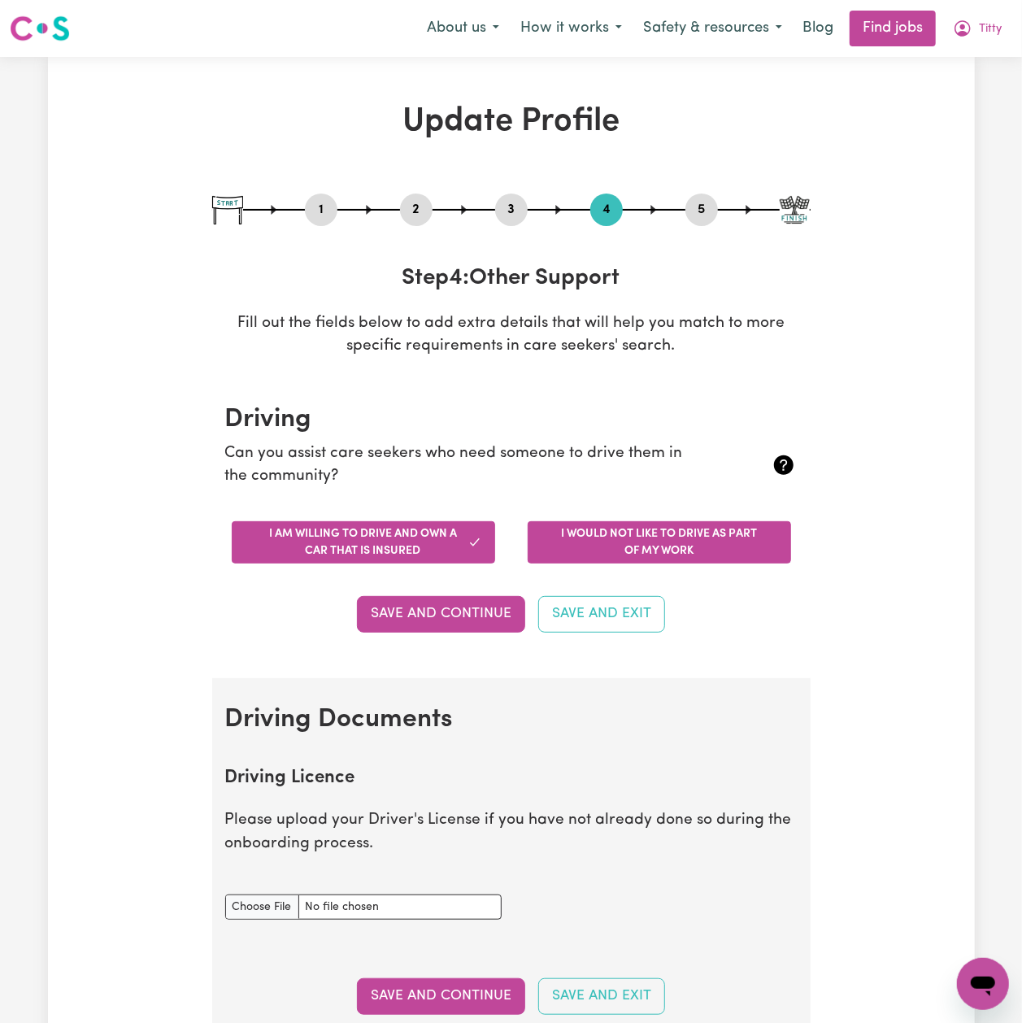
click at [530, 554] on button "I would not like to drive as part of my work" at bounding box center [659, 542] width 263 height 42
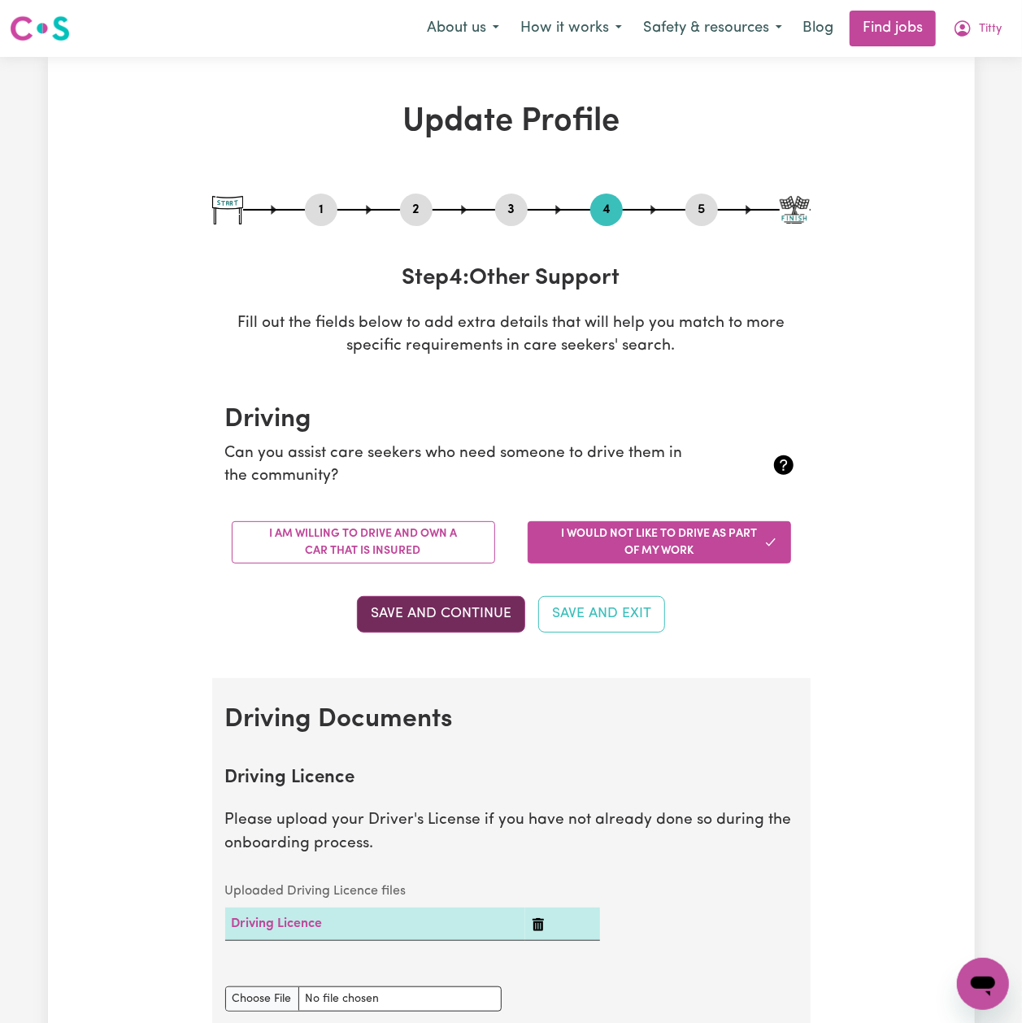
click at [473, 609] on button "Save and Continue" at bounding box center [441, 614] width 168 height 36
click at [986, 20] on span "Titty" at bounding box center [990, 29] width 23 height 18
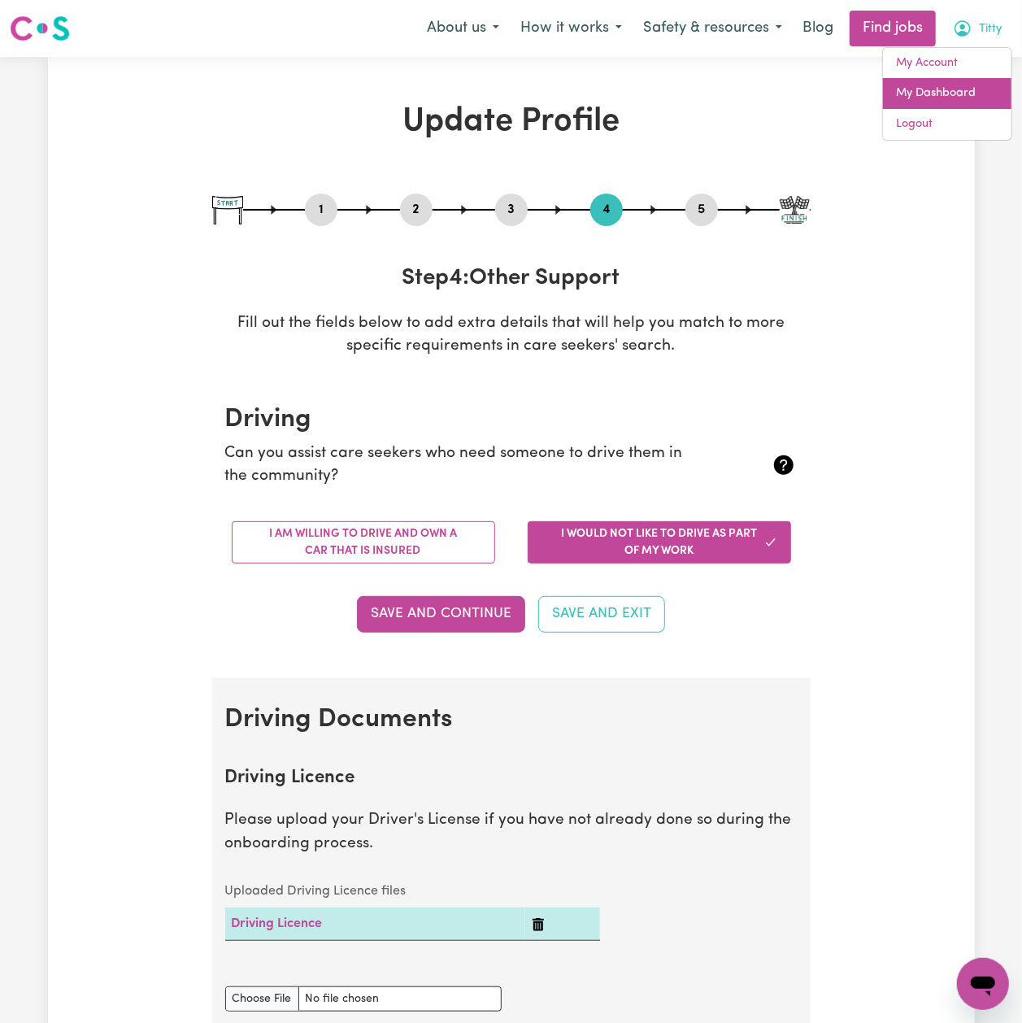
click at [944, 89] on link "My Dashboard" at bounding box center [947, 93] width 128 height 31
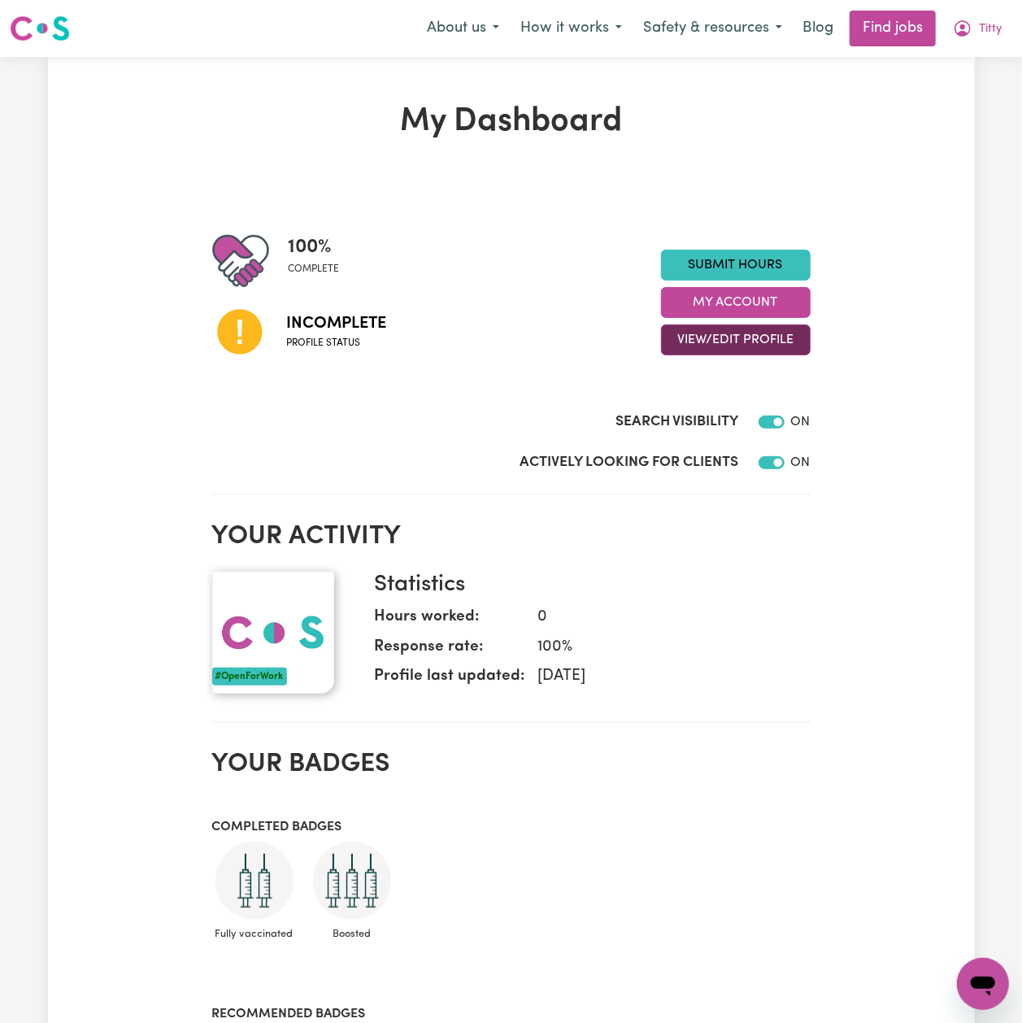
drag, startPoint x: 732, startPoint y: 333, endPoint x: 730, endPoint y: 342, distance: 9.1
click at [732, 333] on button "View/Edit Profile" at bounding box center [736, 339] width 150 height 31
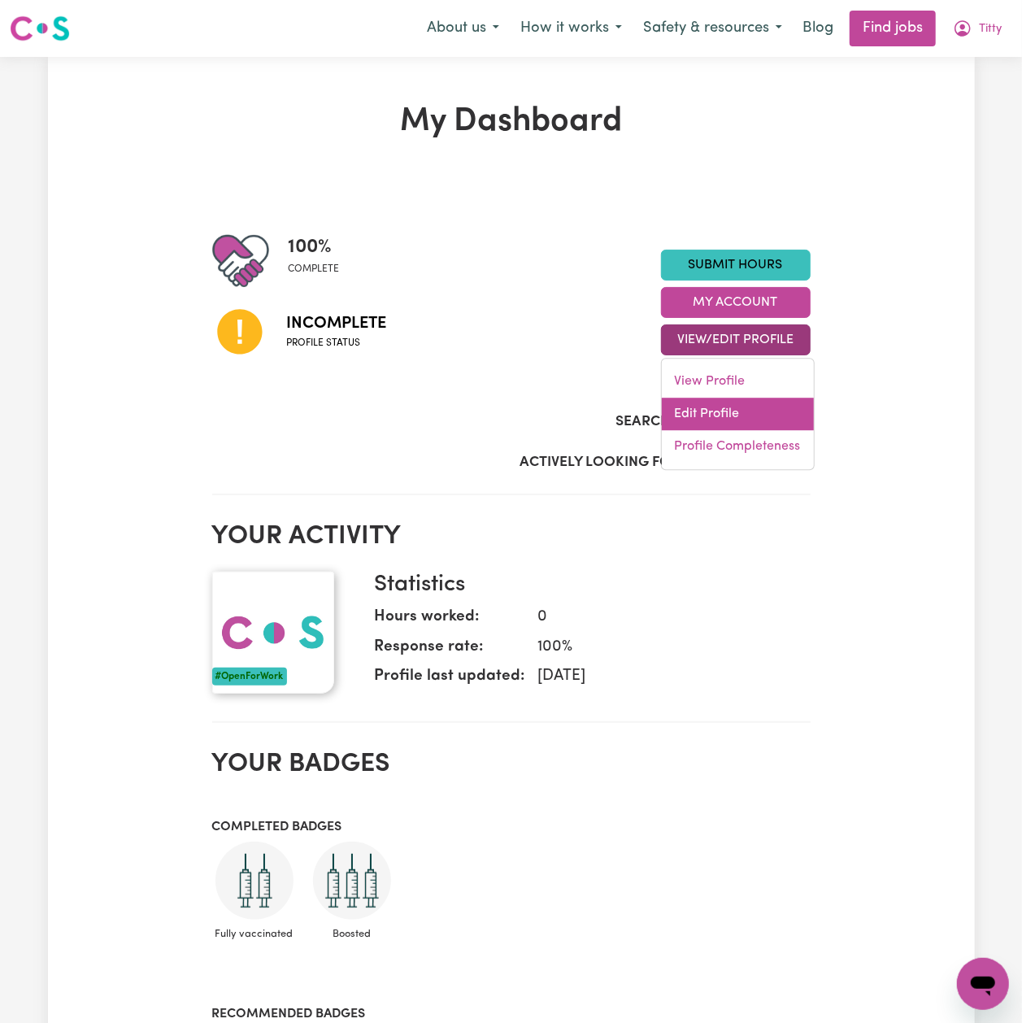
click at [693, 418] on link "Edit Profile" at bounding box center [738, 414] width 152 height 33
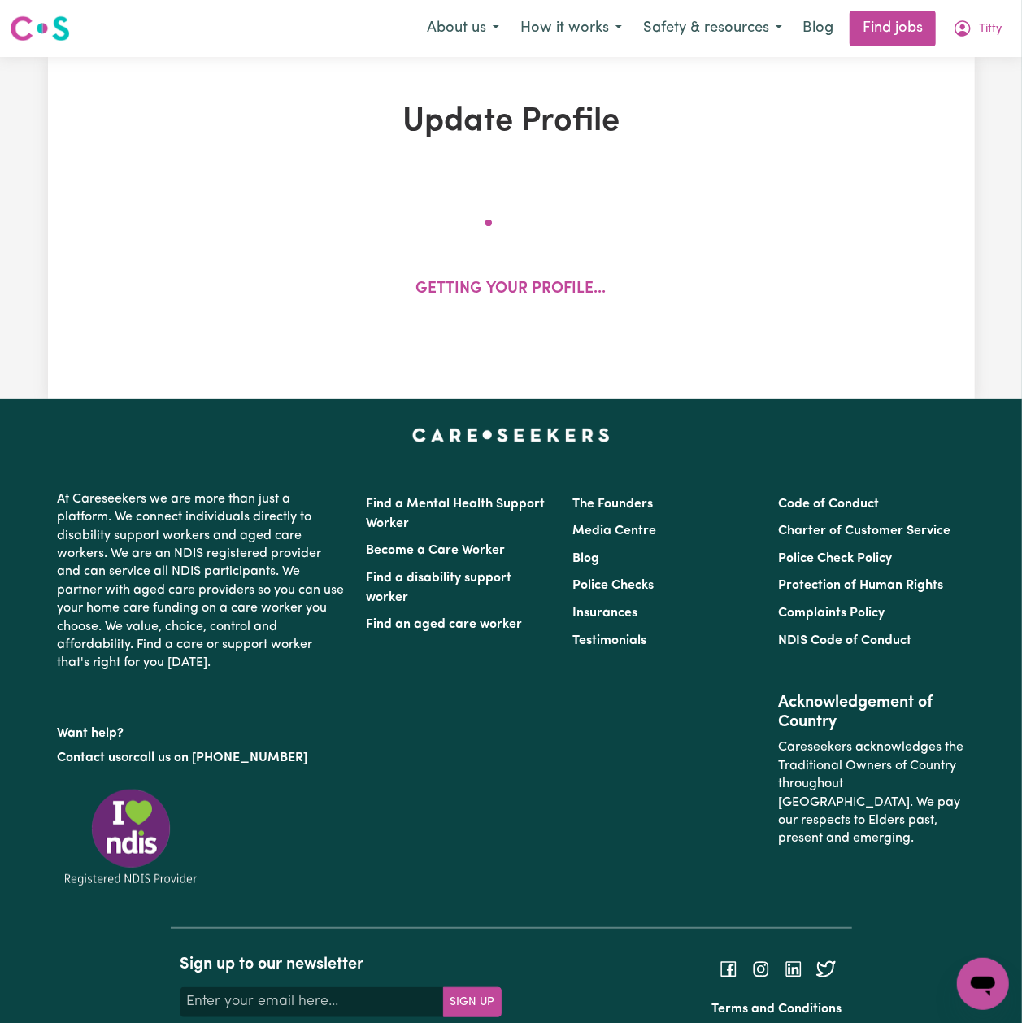
select select "female"
select select "Australian Citizen"
select select "Studying a healthcare related degree or qualification"
select select "45"
select select "55"
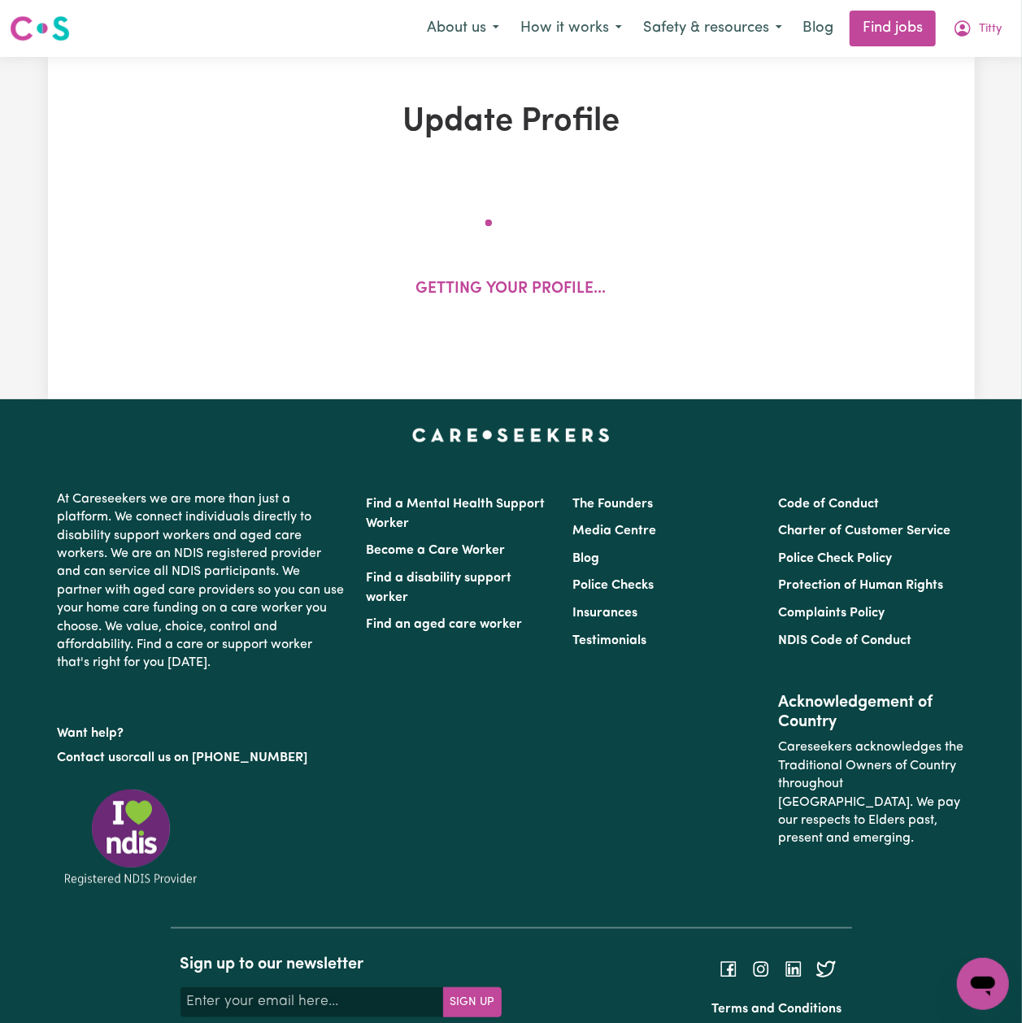
select select "65"
select select "90"
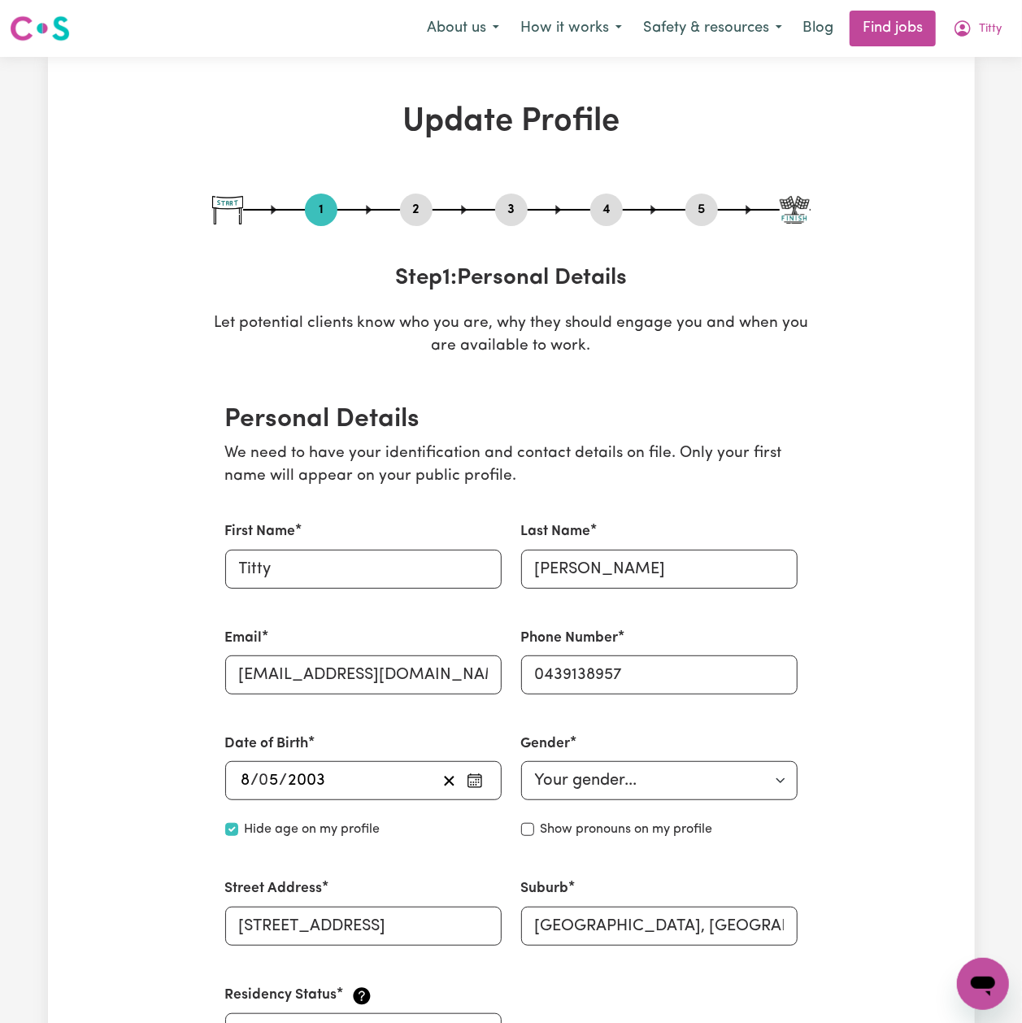
click at [411, 218] on button "2" at bounding box center [416, 209] width 33 height 21
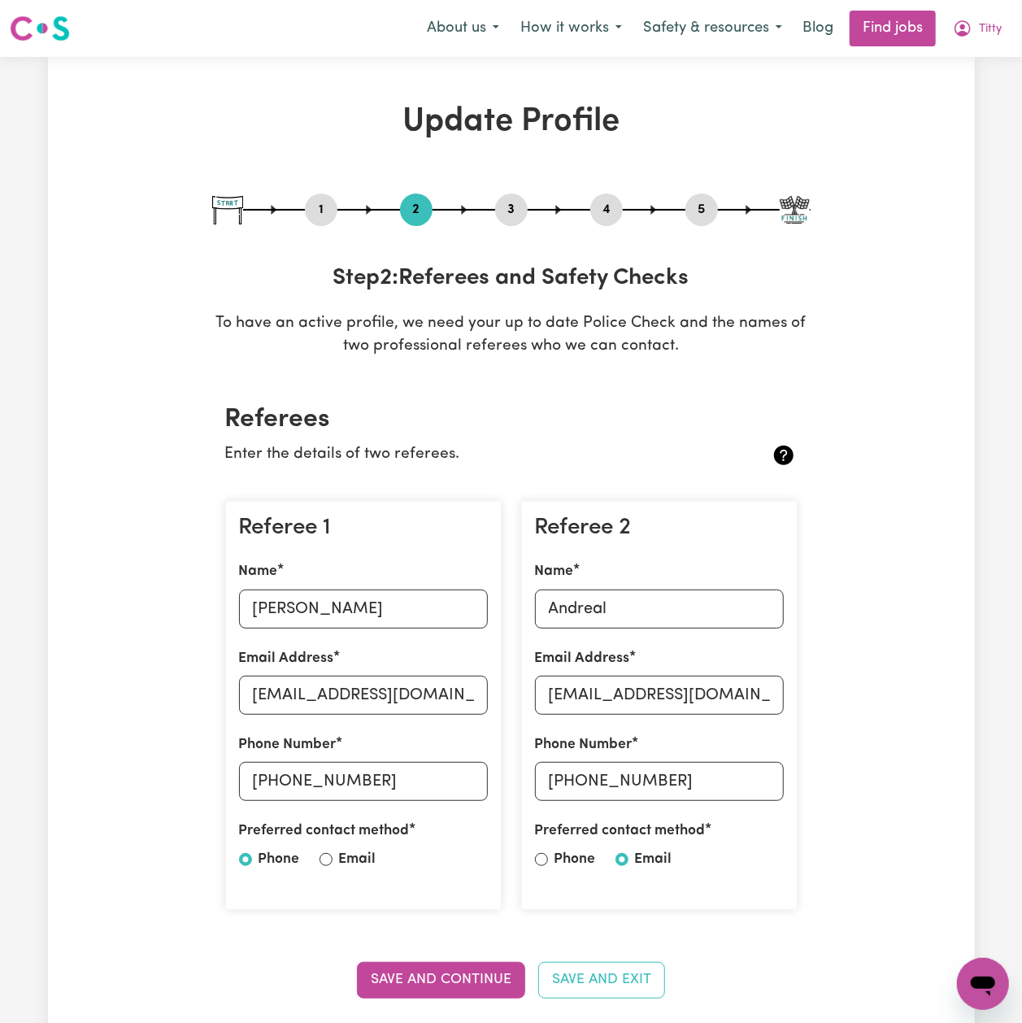
scroll to position [108, 0]
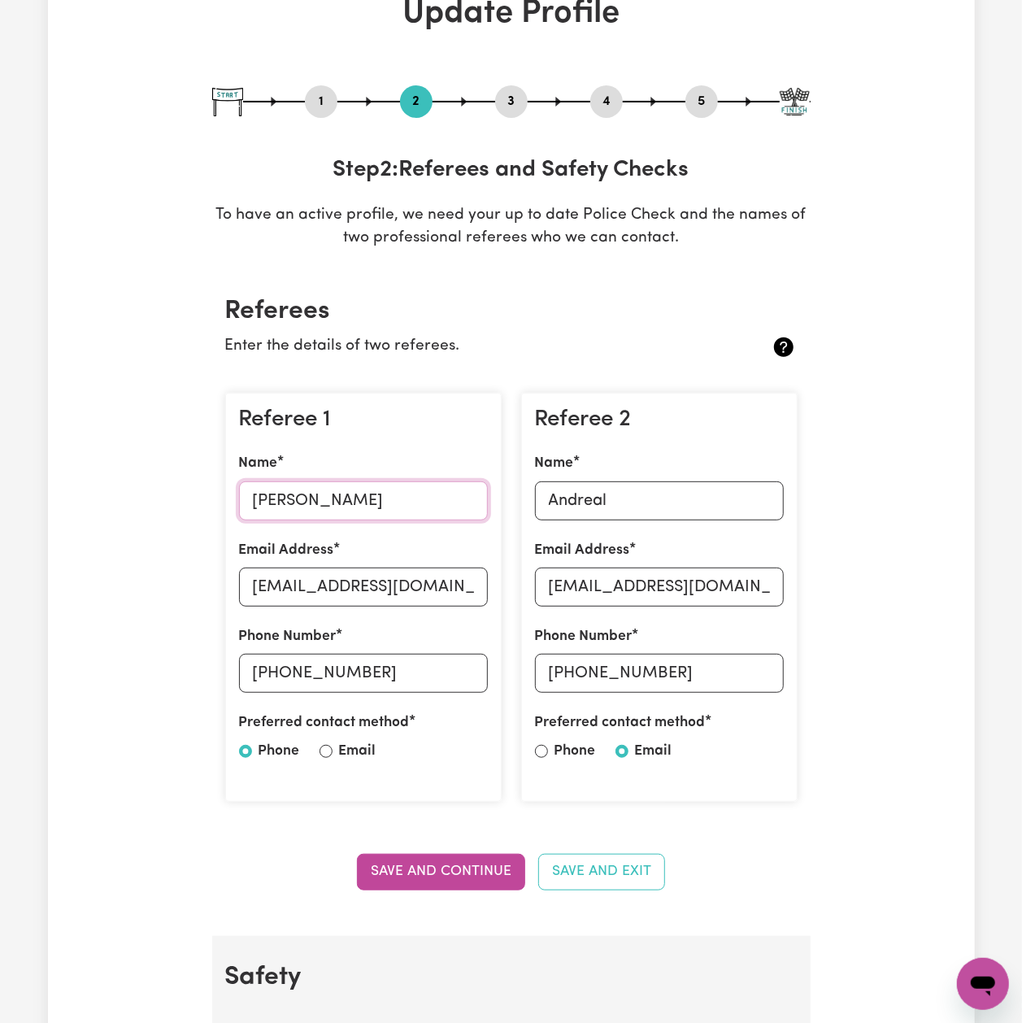
click at [307, 485] on input "Mariam" at bounding box center [363, 500] width 249 height 39
drag, startPoint x: 111, startPoint y: 411, endPoint x: 128, endPoint y: 427, distance: 22.4
click at [688, 481] on input "Andreal" at bounding box center [659, 500] width 249 height 39
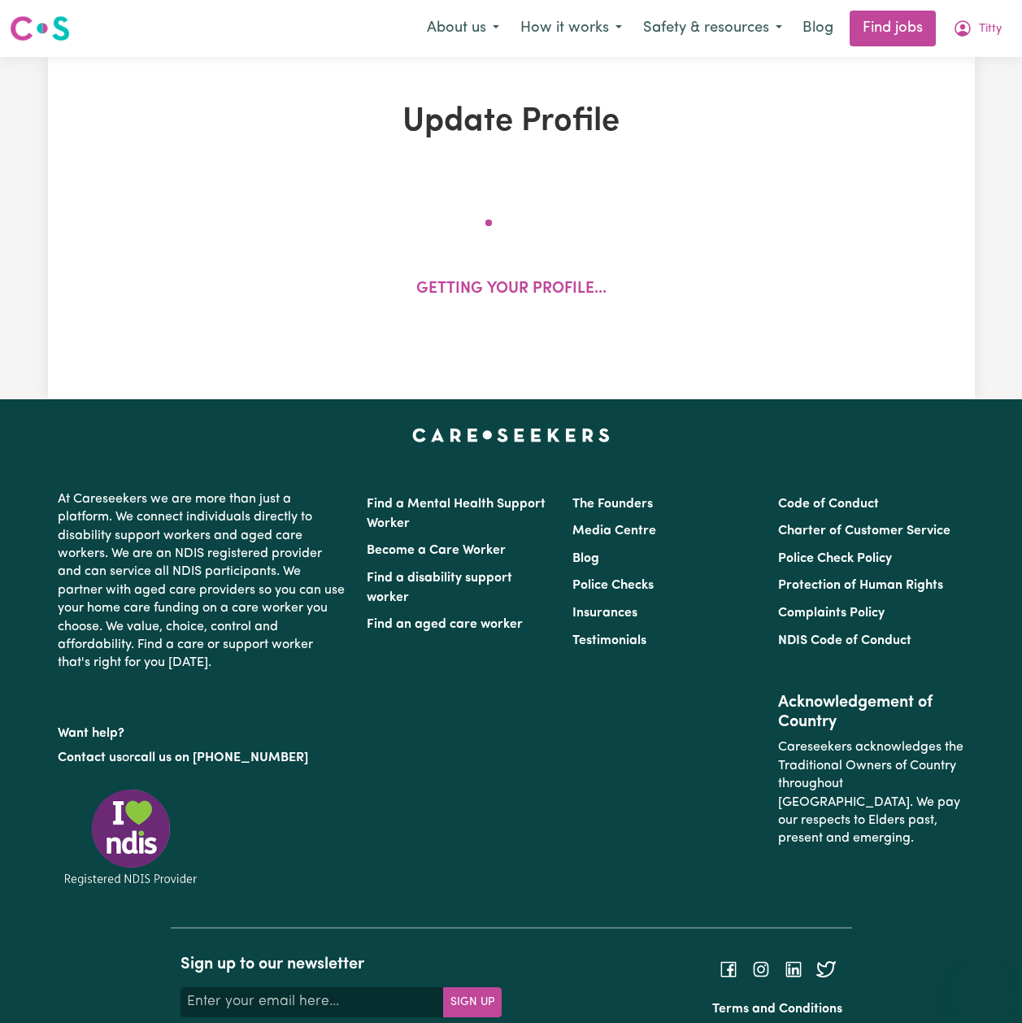
scroll to position [73, 0]
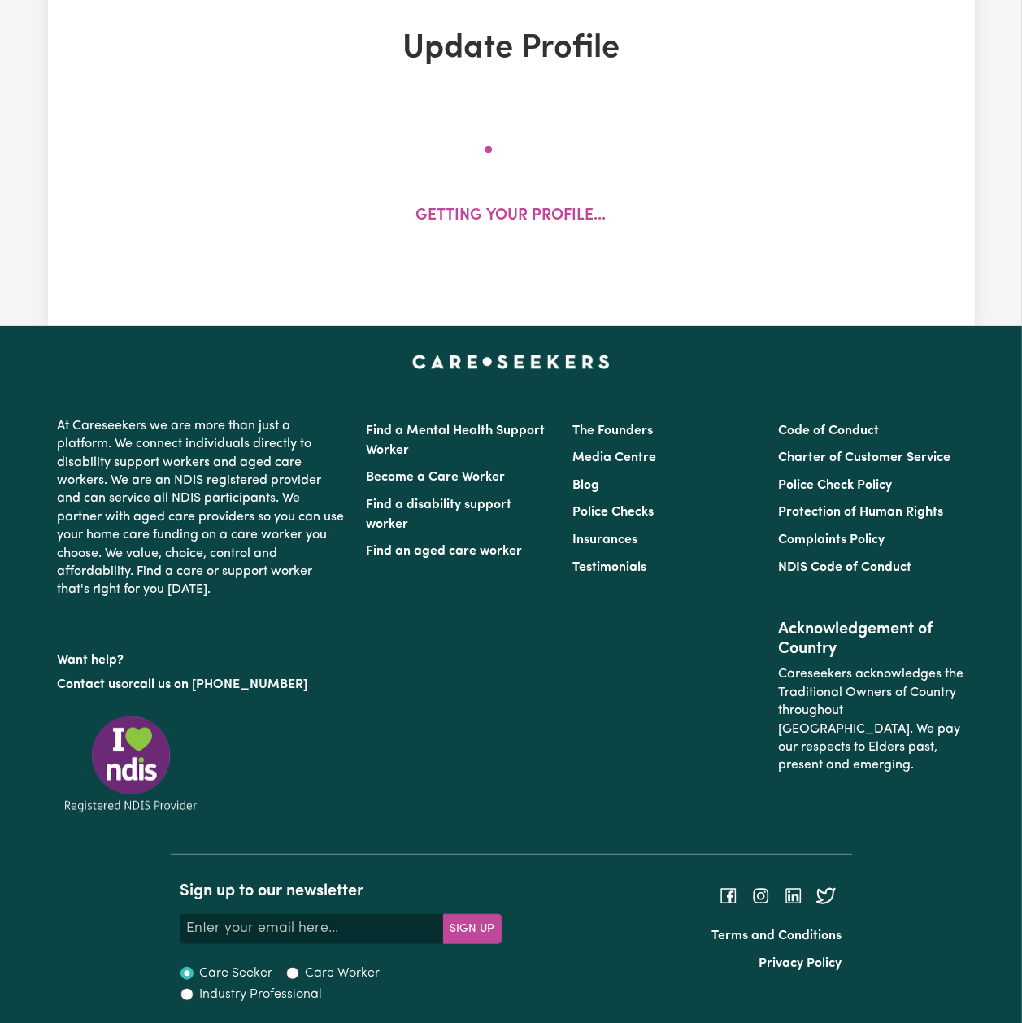
click at [977, 33] on div "Update Profile Getting your profile..." at bounding box center [511, 155] width 1022 height 342
select select "[DEMOGRAPHIC_DATA]"
select select "[DEMOGRAPHIC_DATA] Citizen"
select select "Studying a healthcare related degree or qualification"
select select "45"
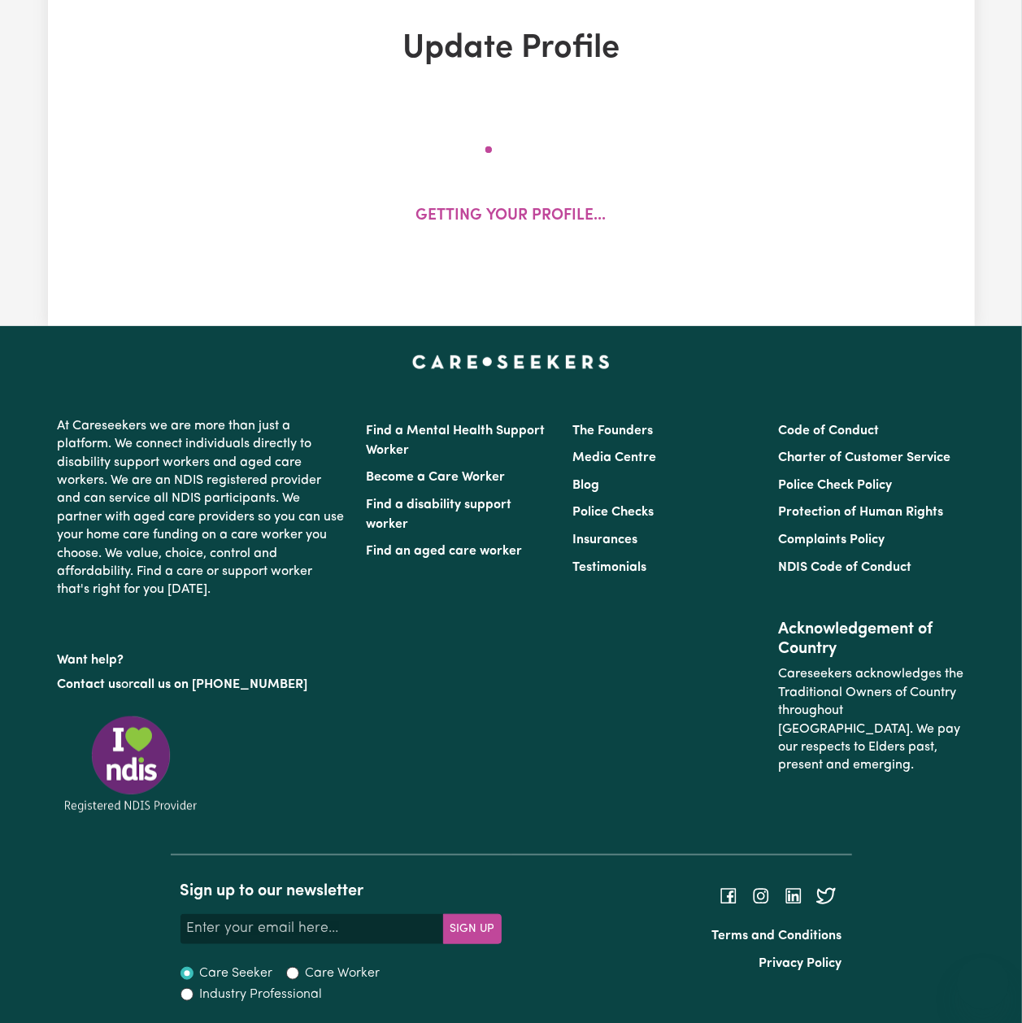
select select "55"
select select "65"
select select "90"
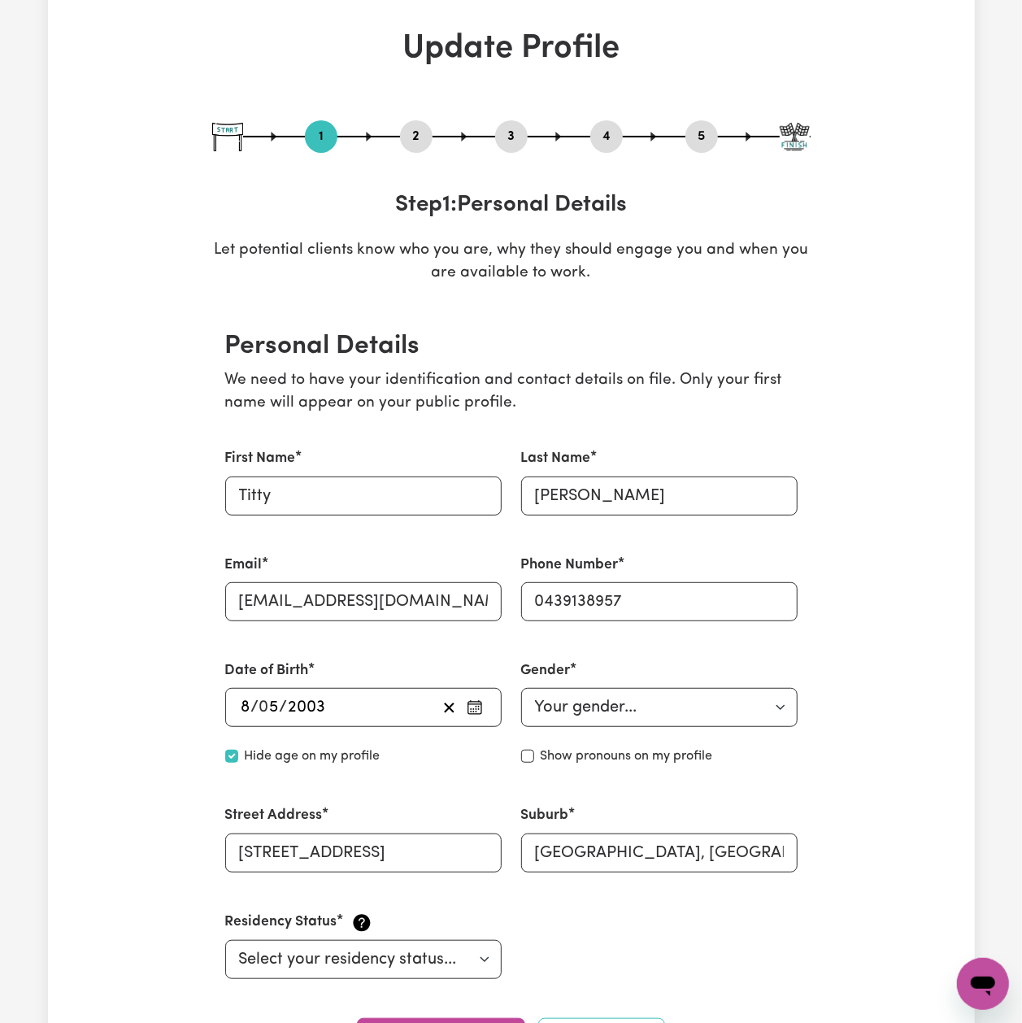
scroll to position [0, 0]
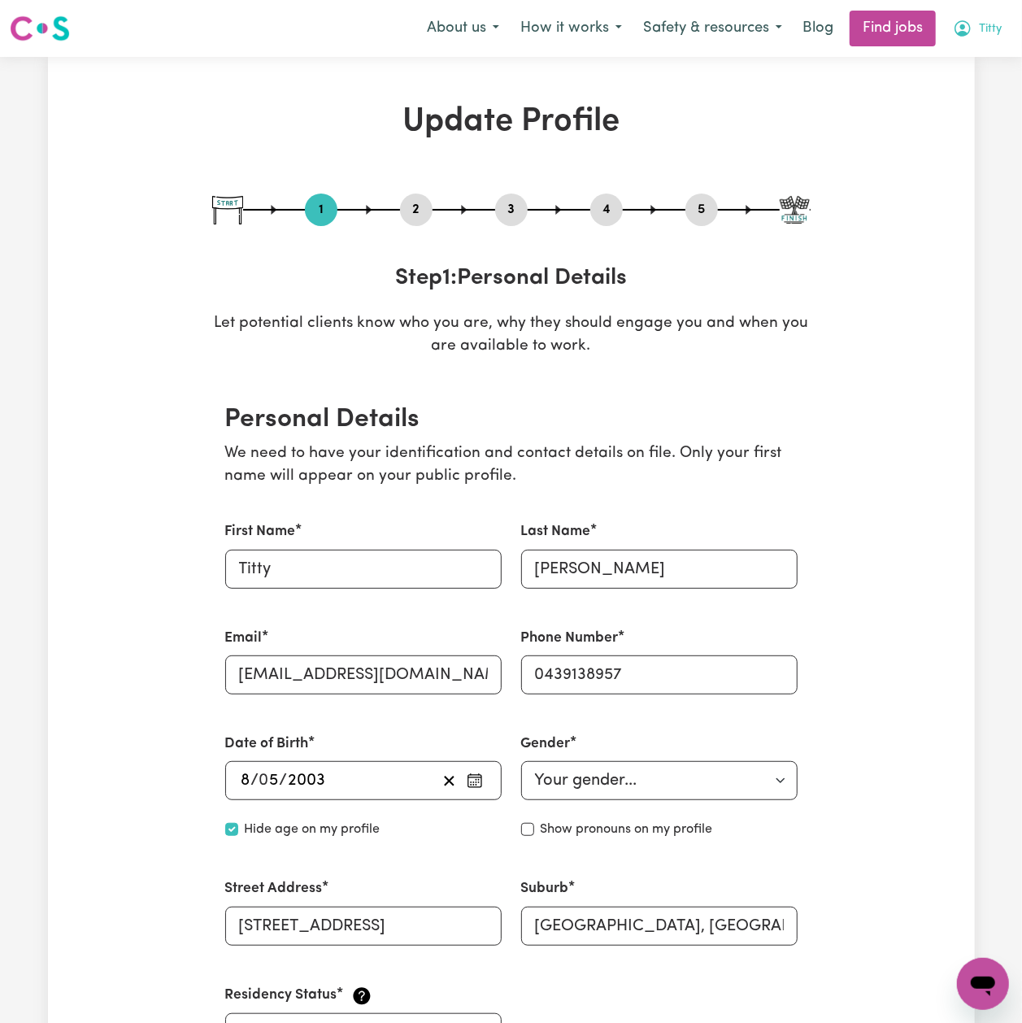
click at [1002, 17] on button "Titty" at bounding box center [978, 28] width 70 height 34
click at [960, 111] on link "Logout" at bounding box center [947, 124] width 128 height 31
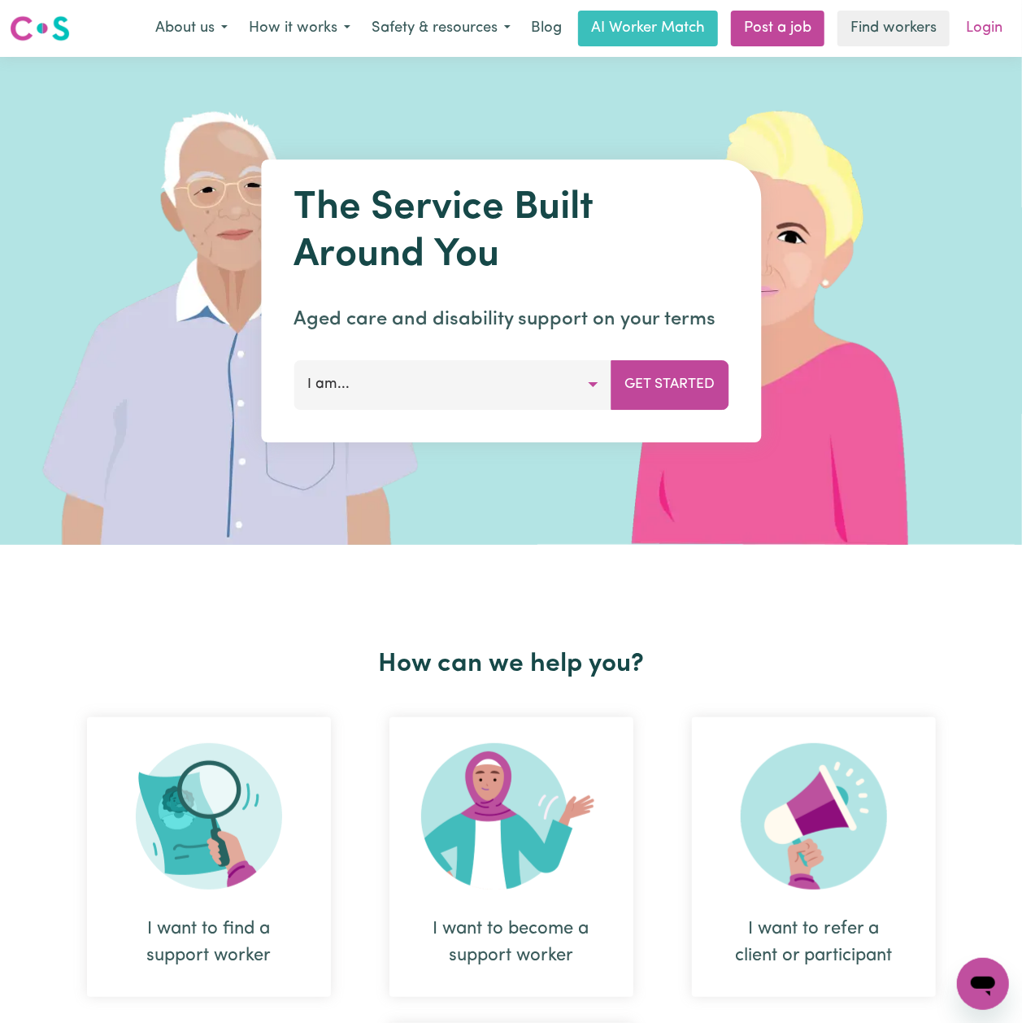
click at [995, 34] on link "Login" at bounding box center [984, 29] width 56 height 36
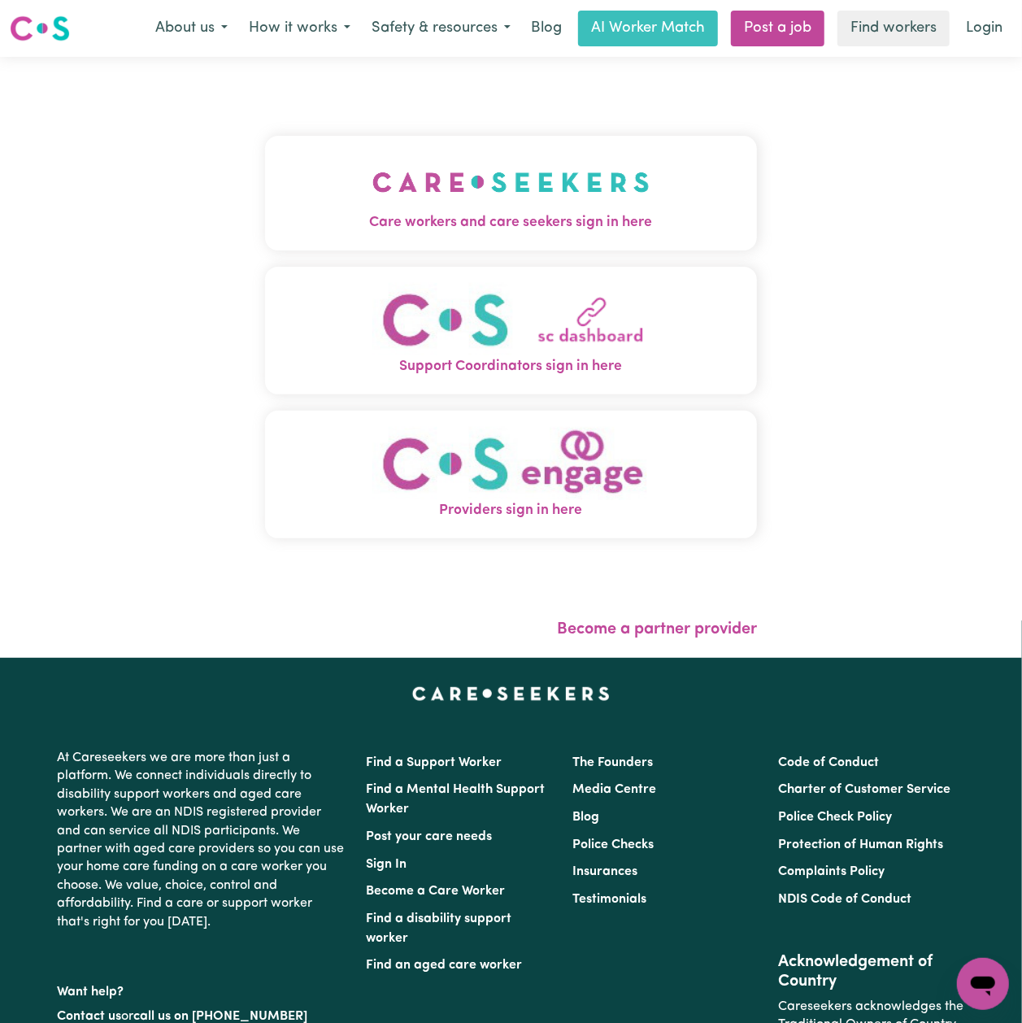
click at [349, 187] on button "Care workers and care seekers sign in here" at bounding box center [511, 193] width 492 height 114
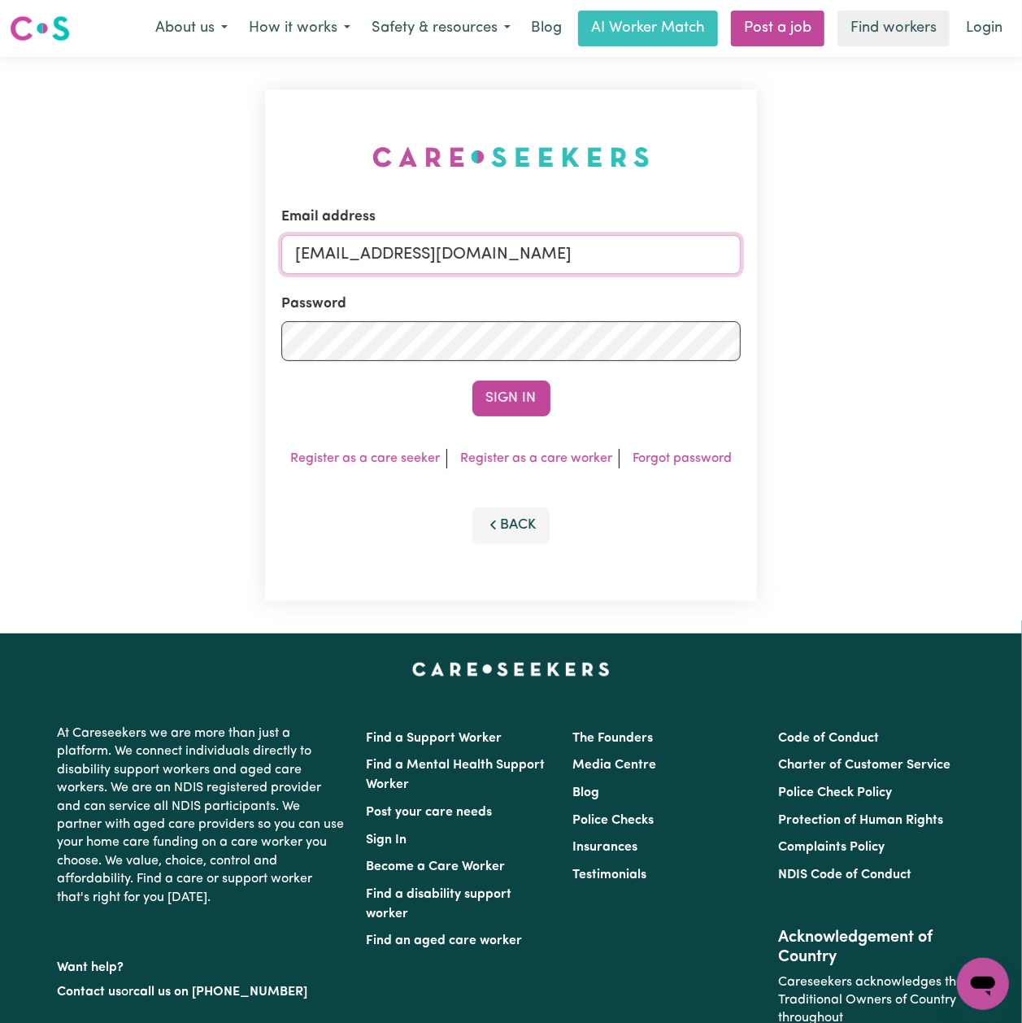
click at [414, 258] on input "[EMAIL_ADDRESS][DOMAIN_NAME]" at bounding box center [510, 254] width 459 height 39
drag, startPoint x: 382, startPoint y: 257, endPoint x: 668, endPoint y: 241, distance: 285.9
click at [668, 241] on input "Superuser~[EMAIL_ADDRESS][DOMAIN_NAME]" at bounding box center [510, 254] width 459 height 39
type input "Superuser~[EMAIL_ADDRESS][DOMAIN_NAME]"
click at [517, 388] on button "Sign In" at bounding box center [511, 399] width 78 height 36
